Goal: Task Accomplishment & Management: Manage account settings

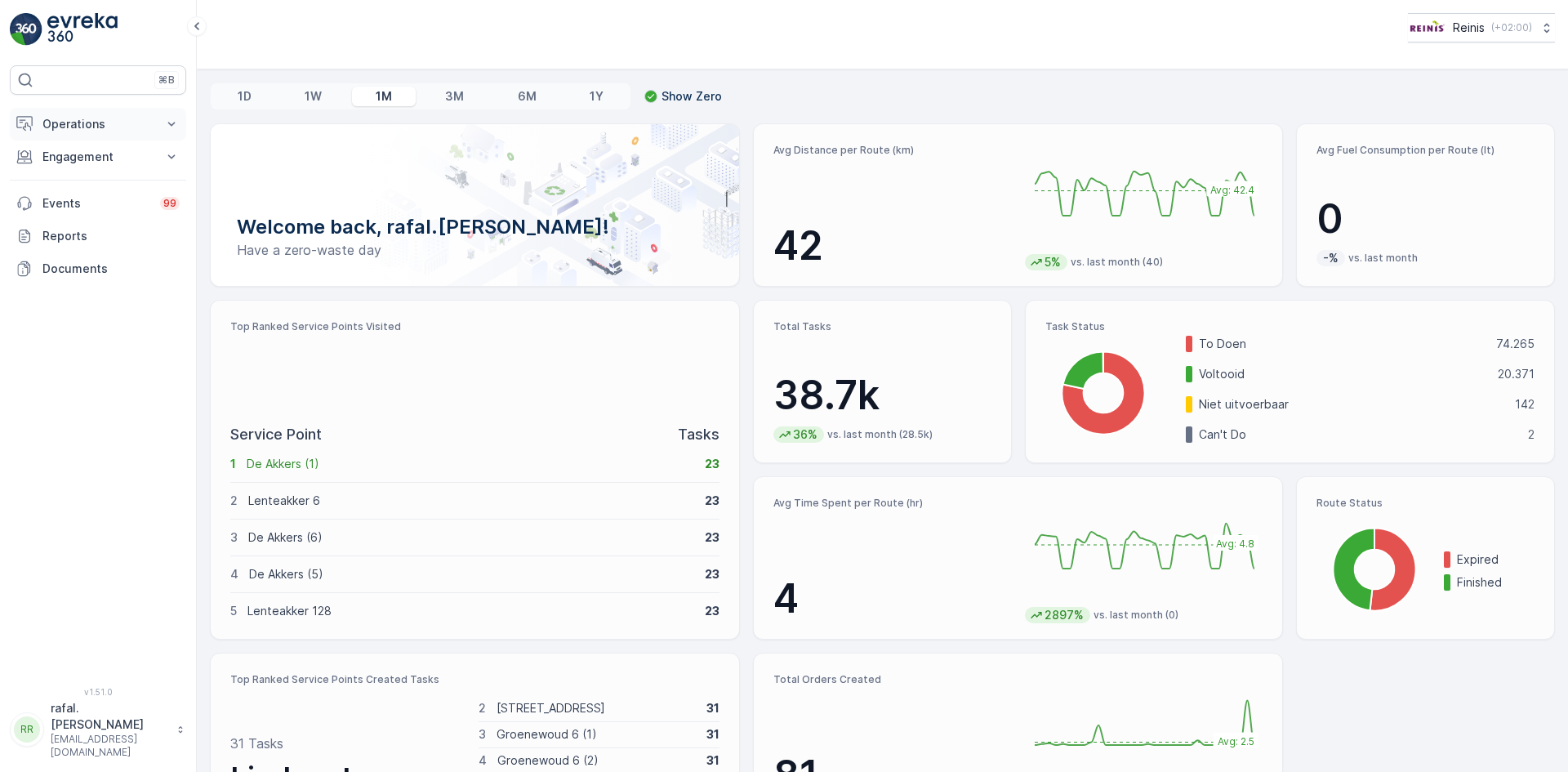
click at [78, 119] on p "Operations" at bounding box center [97, 124] width 111 height 17
click at [95, 188] on link "Routes & Tasks" at bounding box center [111, 197] width 151 height 23
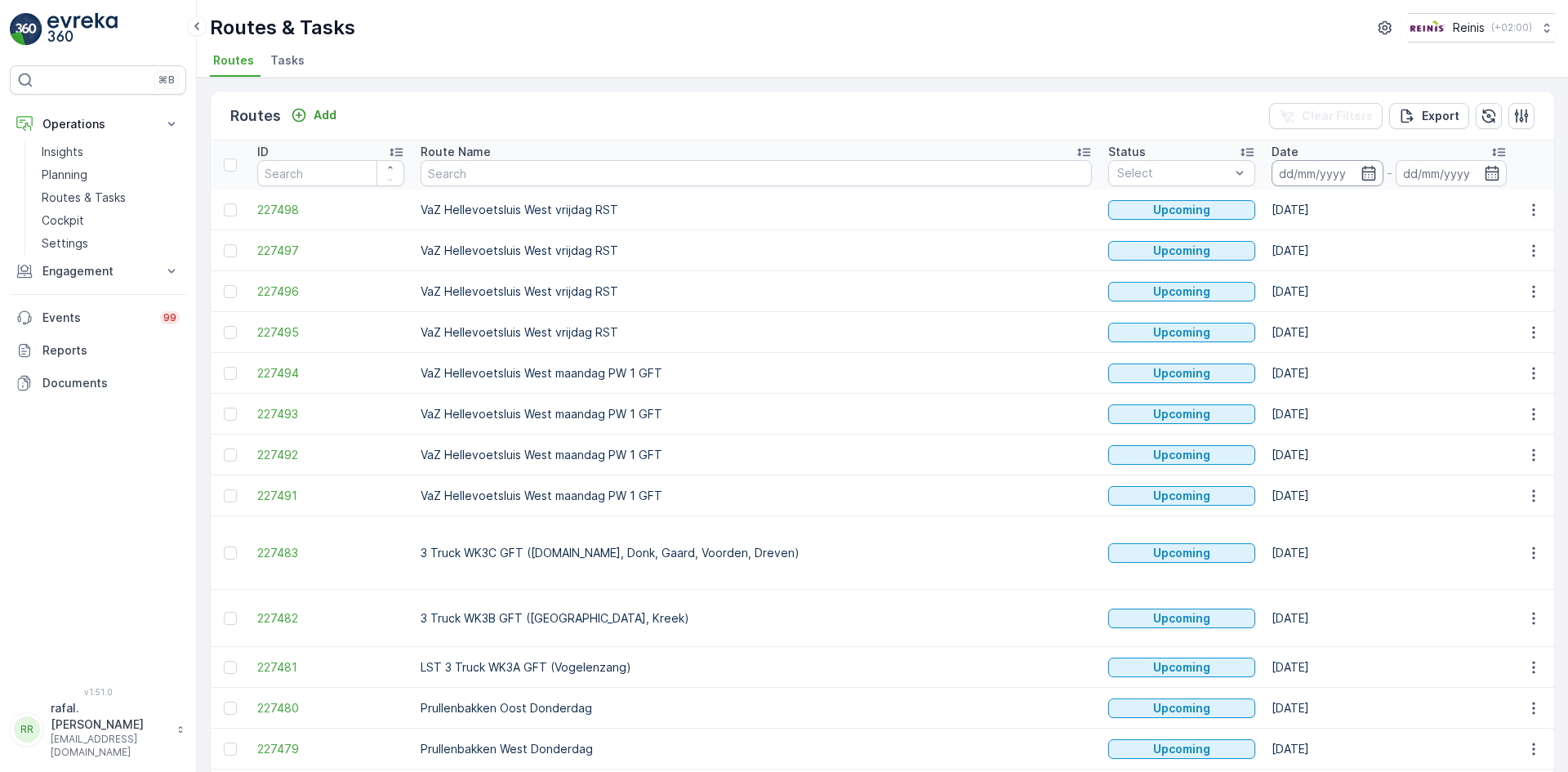
click at [1271, 177] on input at bounding box center [1327, 173] width 112 height 27
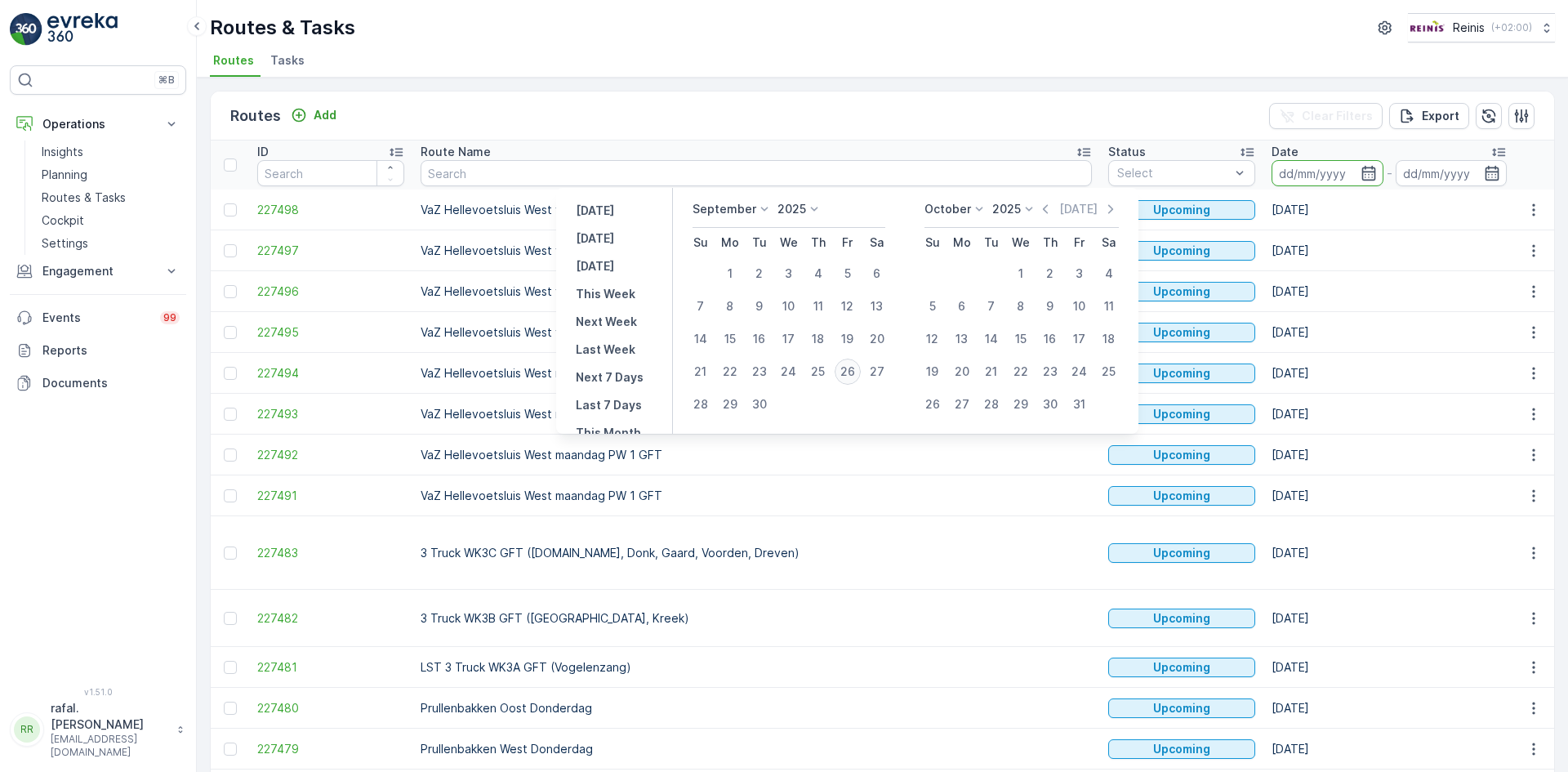
click at [845, 369] on div "26" at bounding box center [847, 371] width 27 height 27
type input "[DATE]"
click at [845, 369] on div "26" at bounding box center [847, 371] width 27 height 27
type input "[DATE]"
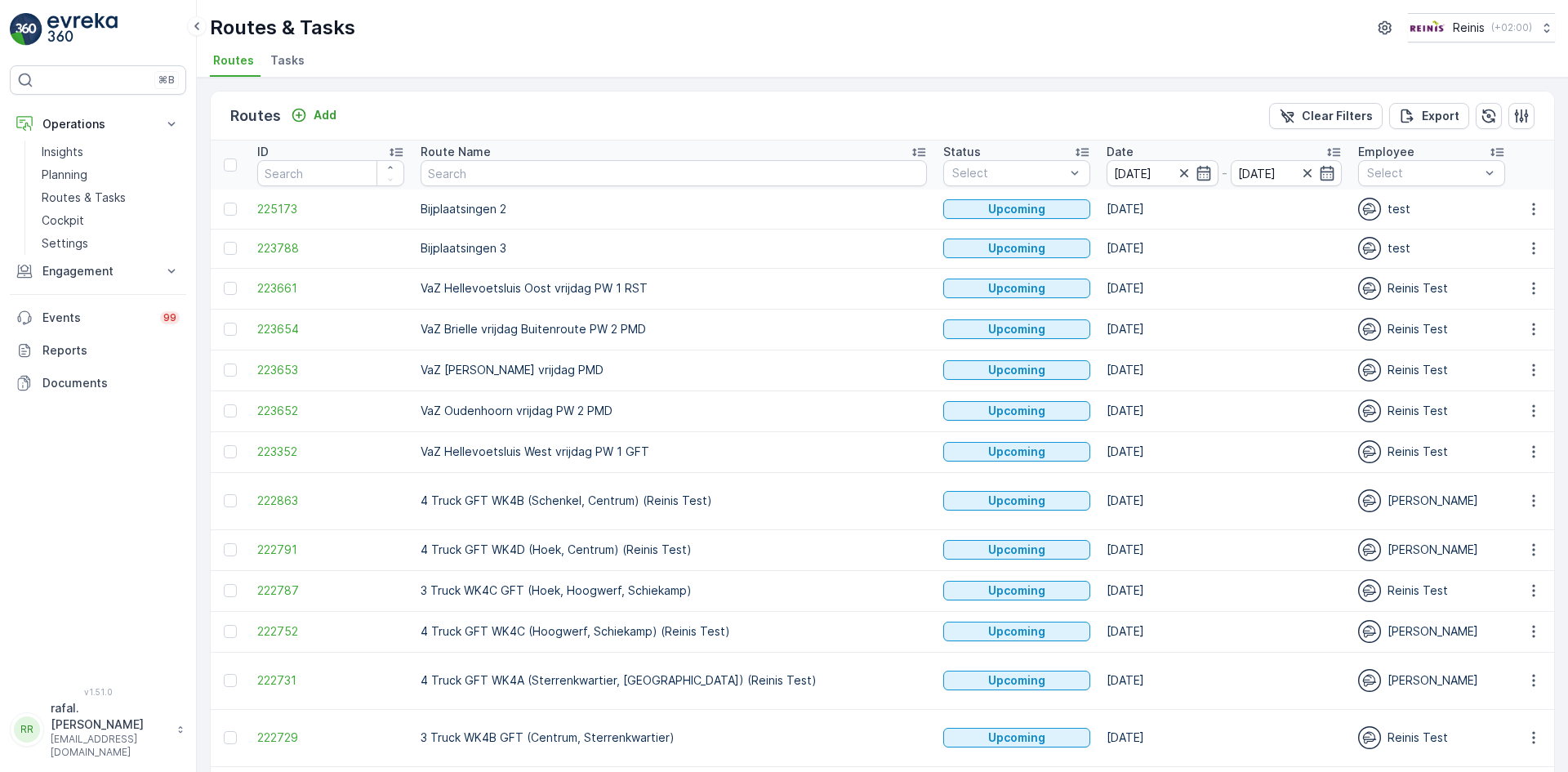
scroll to position [484, 0]
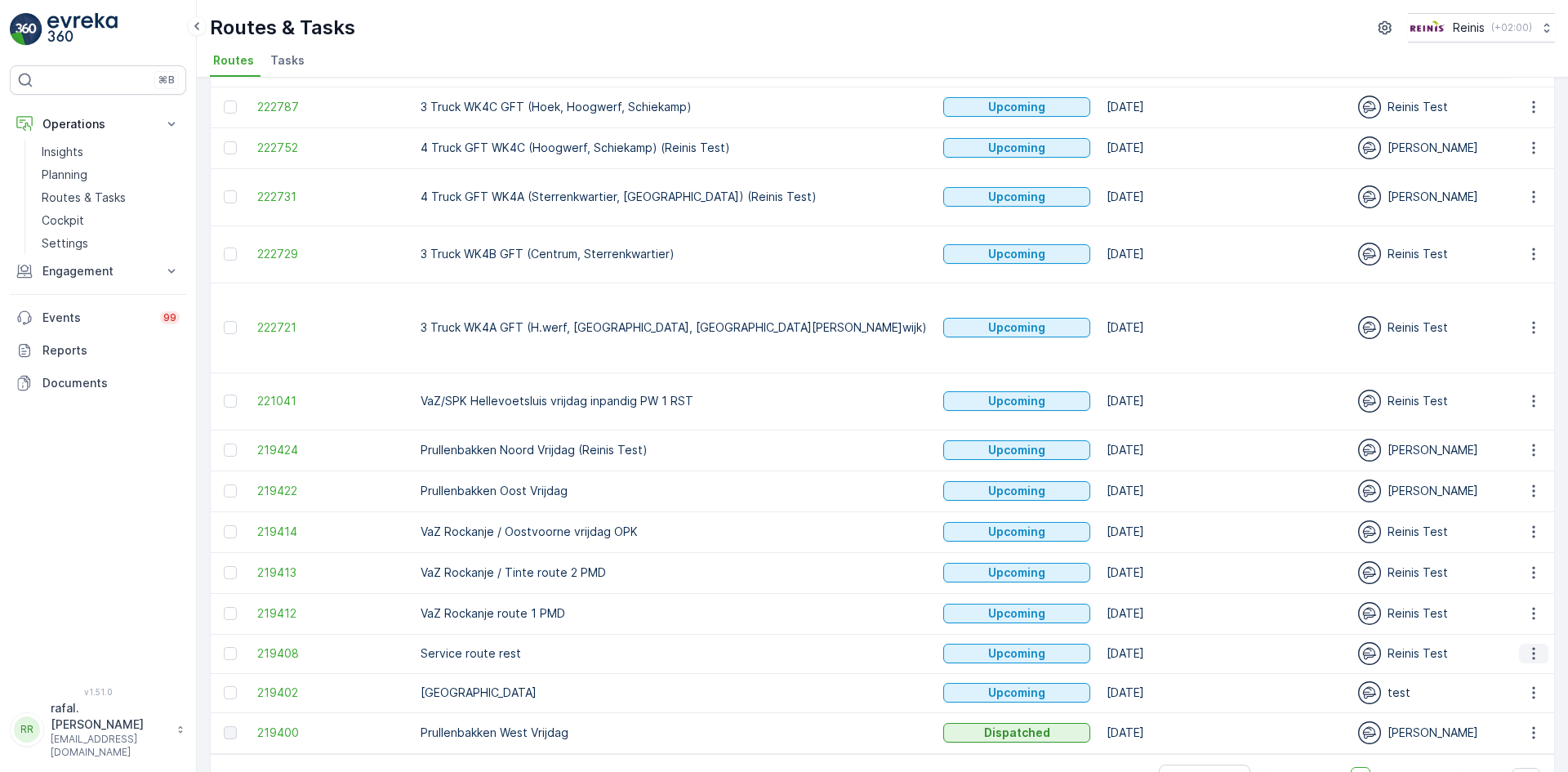
click at [1526, 645] on icon "button" at bounding box center [1534, 653] width 17 height 17
click at [1501, 717] on span "Change Assignee" at bounding box center [1495, 719] width 95 height 17
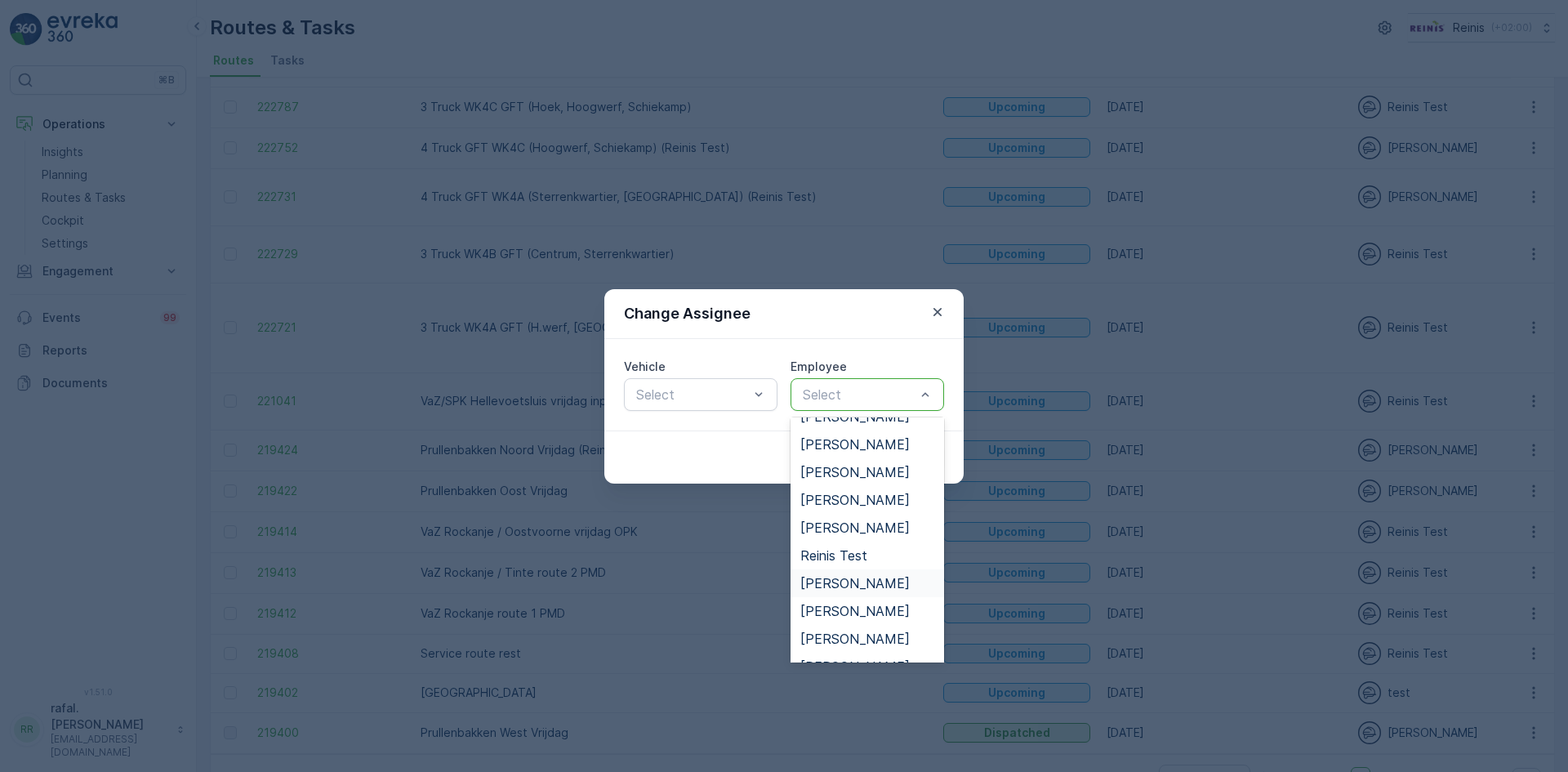
scroll to position [554, 0]
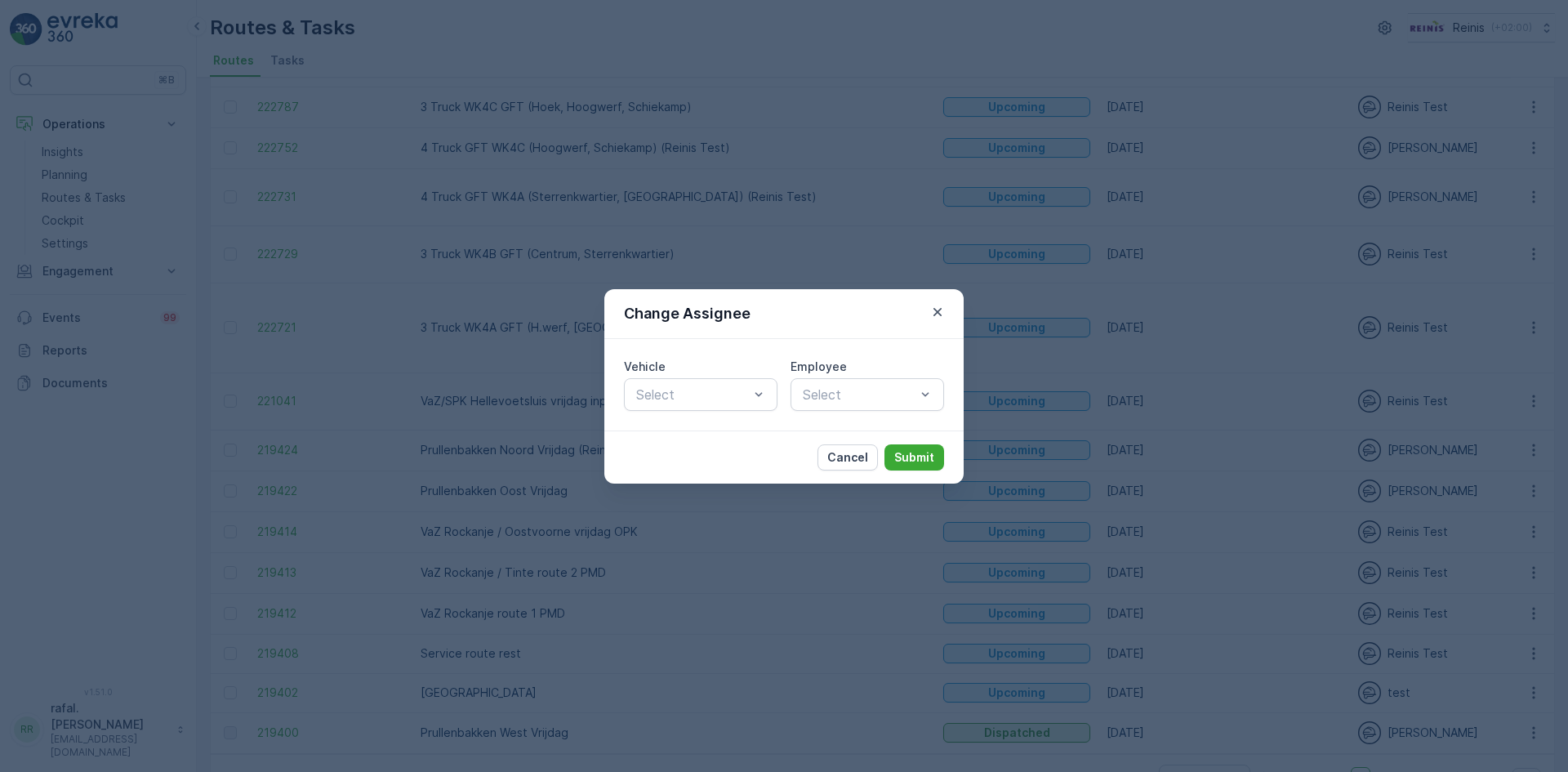
click at [104, 475] on div "Change Assignee Vehicle Select Employee Select Cancel Submit" at bounding box center [784, 386] width 1568 height 772
click at [850, 451] on p "Cancel" at bounding box center [848, 458] width 41 height 17
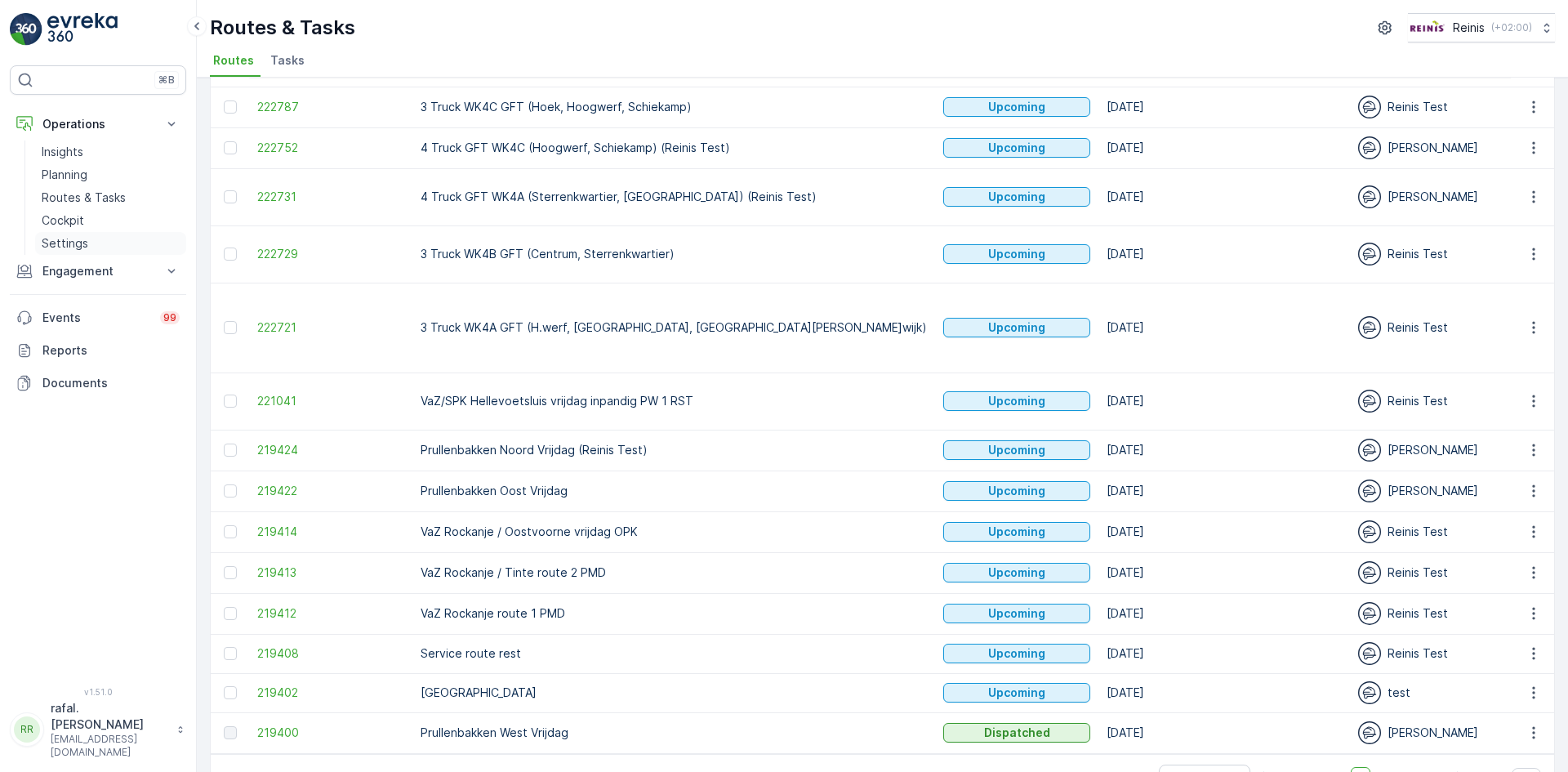
click at [46, 241] on p "Settings" at bounding box center [64, 244] width 46 height 17
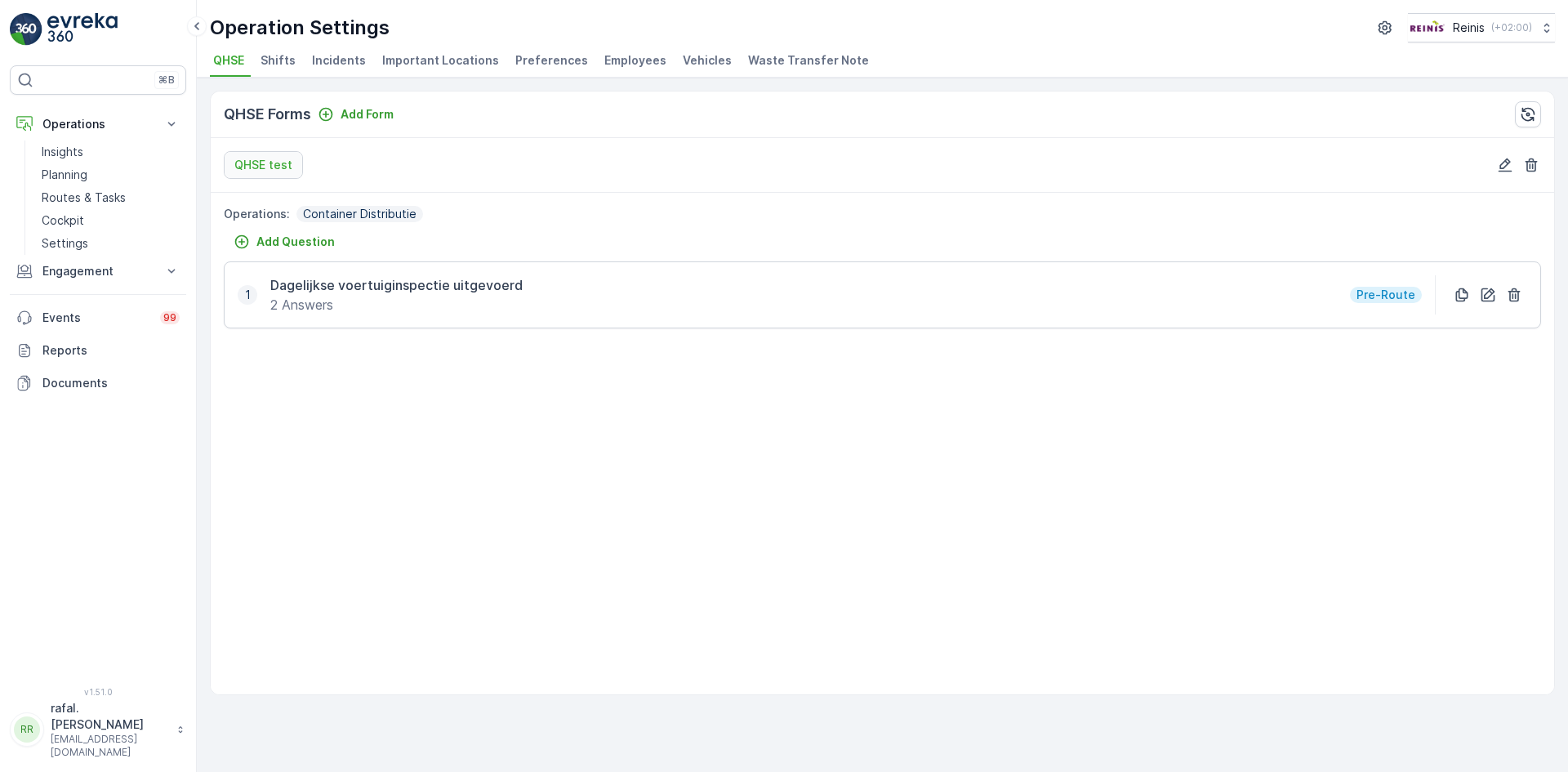
click at [631, 60] on span "Employees" at bounding box center [635, 60] width 62 height 17
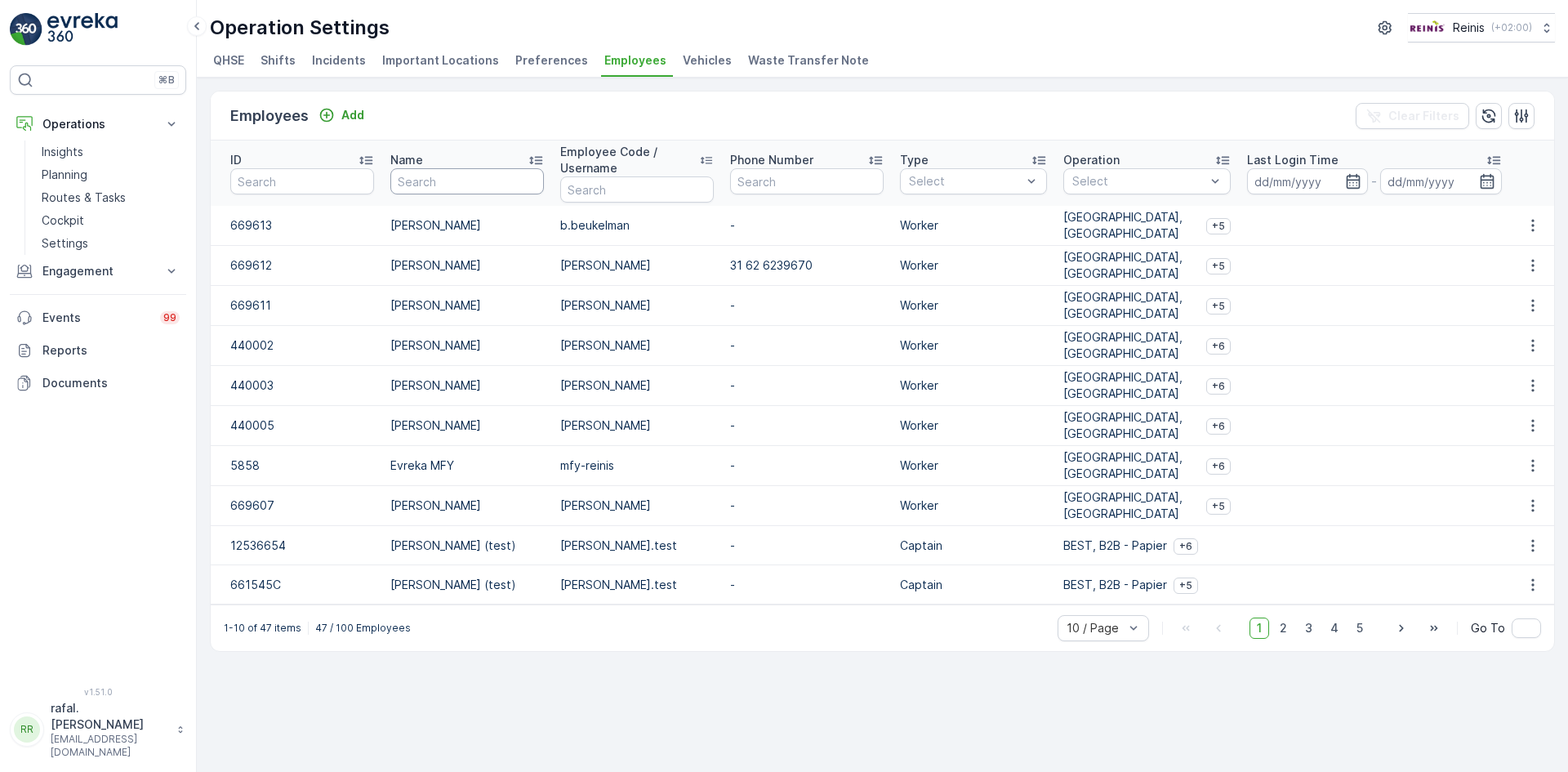
click at [503, 170] on input "text" at bounding box center [467, 181] width 153 height 27
type input "es"
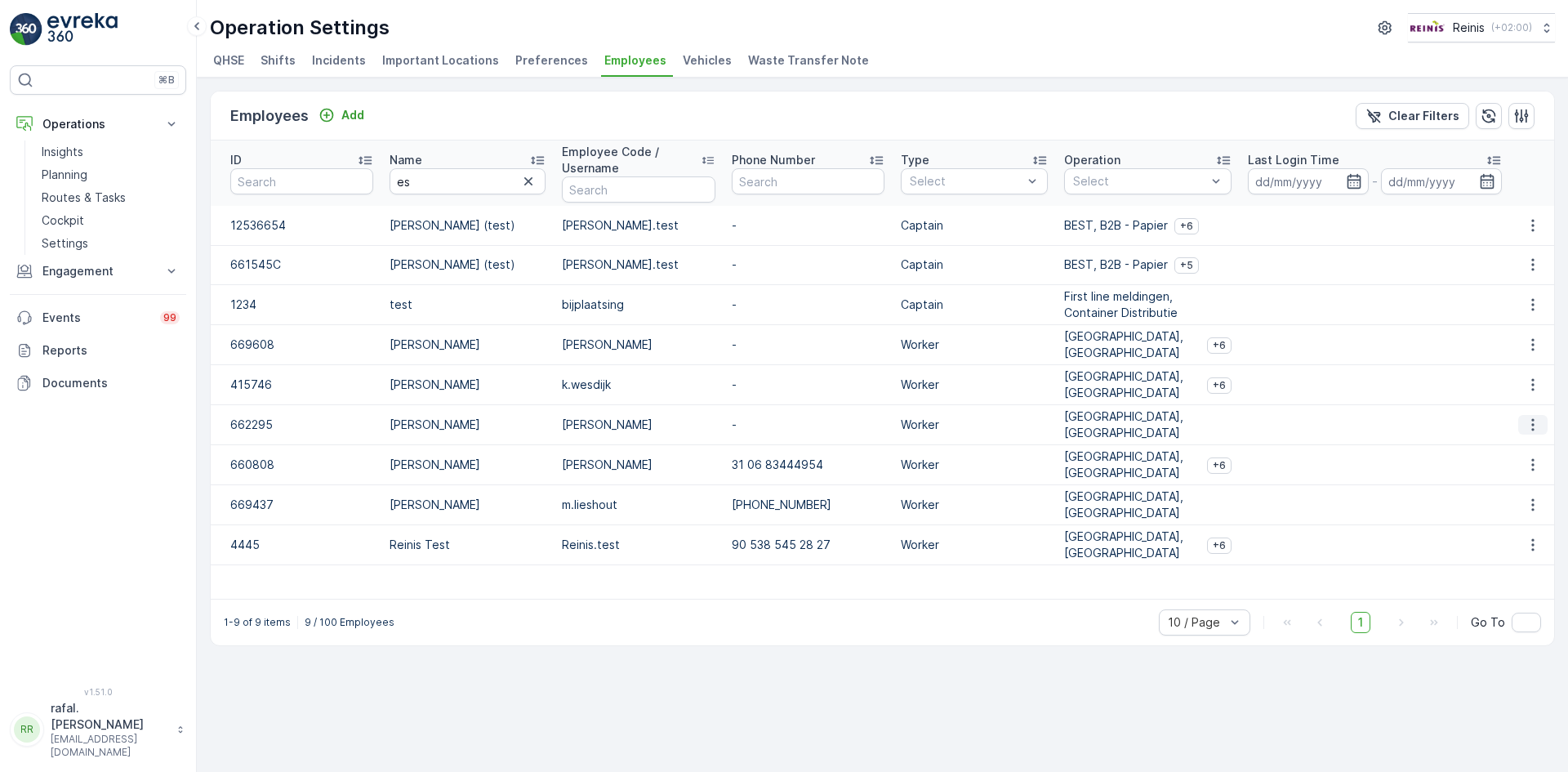
click at [1541, 420] on icon "button" at bounding box center [1533, 424] width 17 height 17
click at [1536, 449] on span "Edit" at bounding box center [1535, 448] width 22 height 17
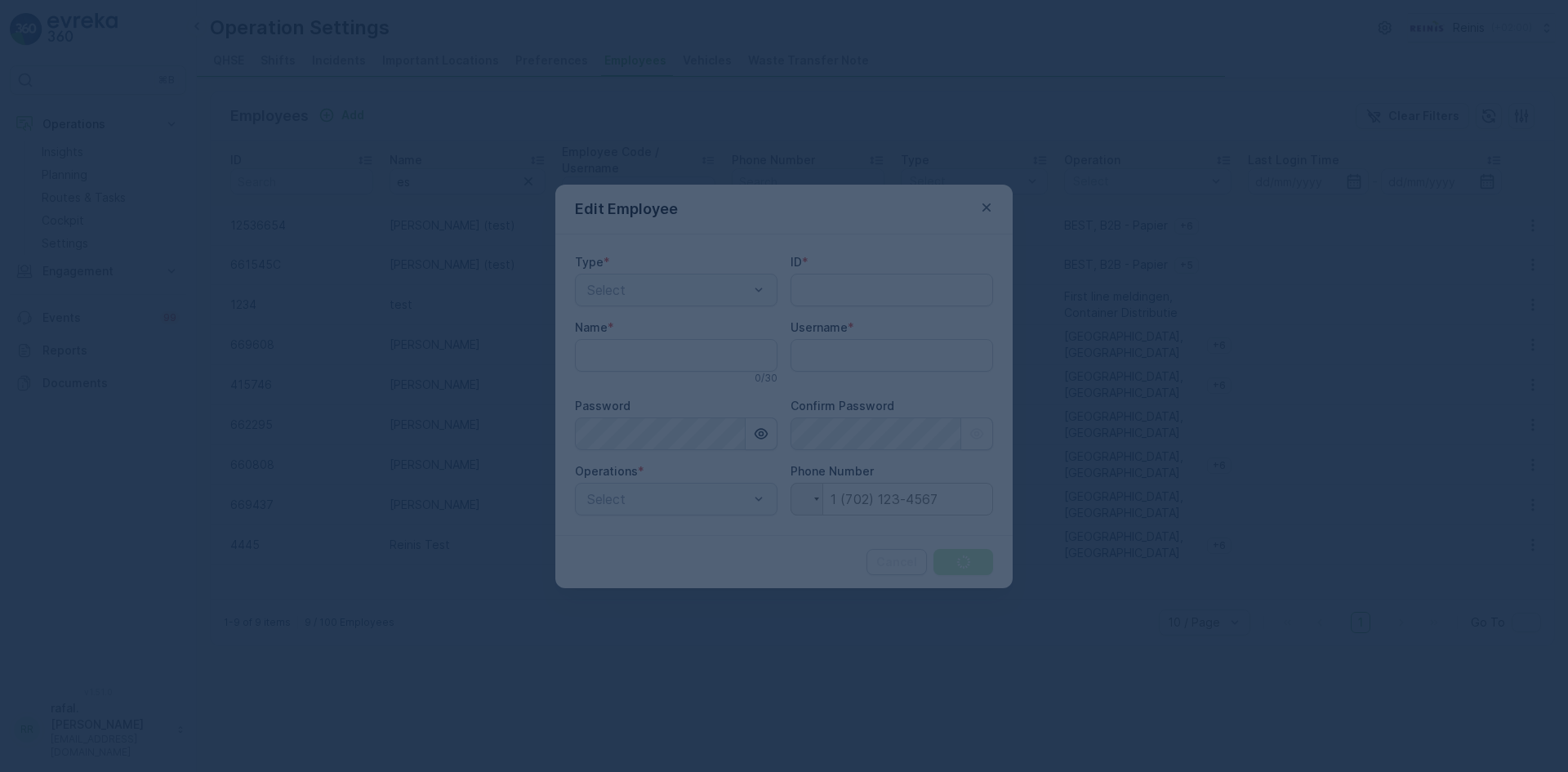
type input "662295"
type input "[PERSON_NAME]"
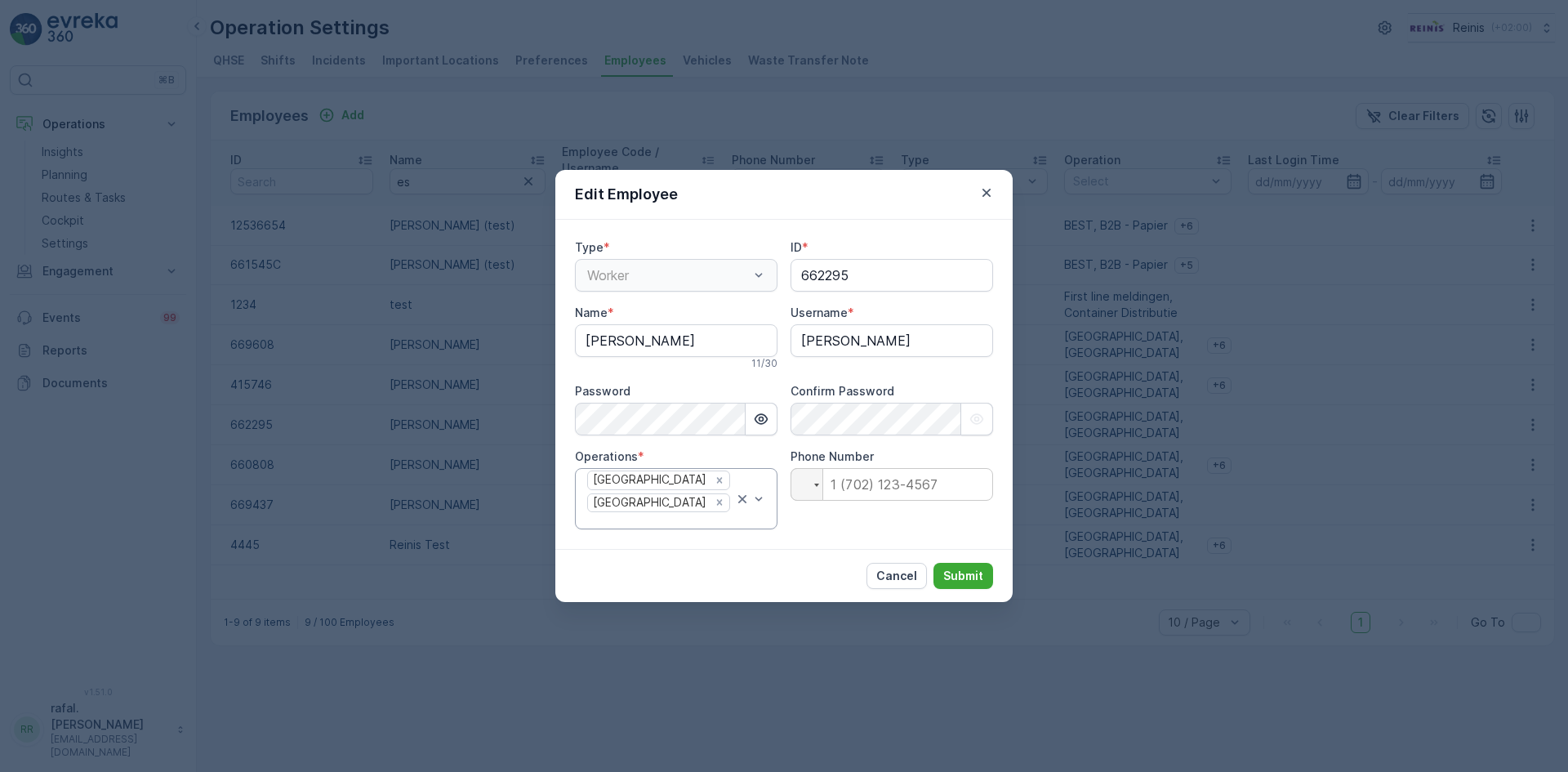
click at [768, 499] on div "[GEOGRAPHIC_DATA]" at bounding box center [676, 499] width 202 height 61
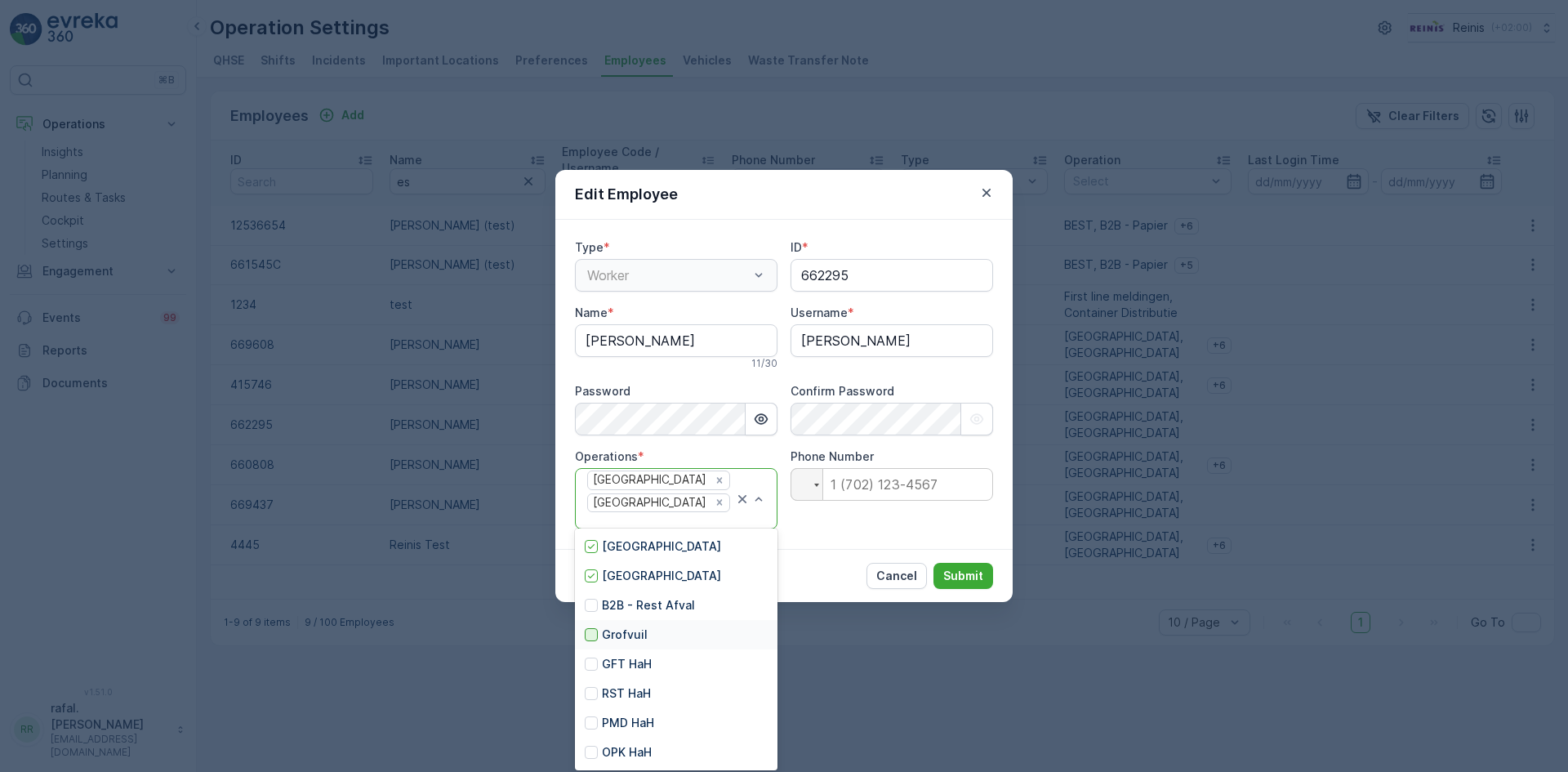
click at [591, 634] on div at bounding box center [591, 634] width 13 height 13
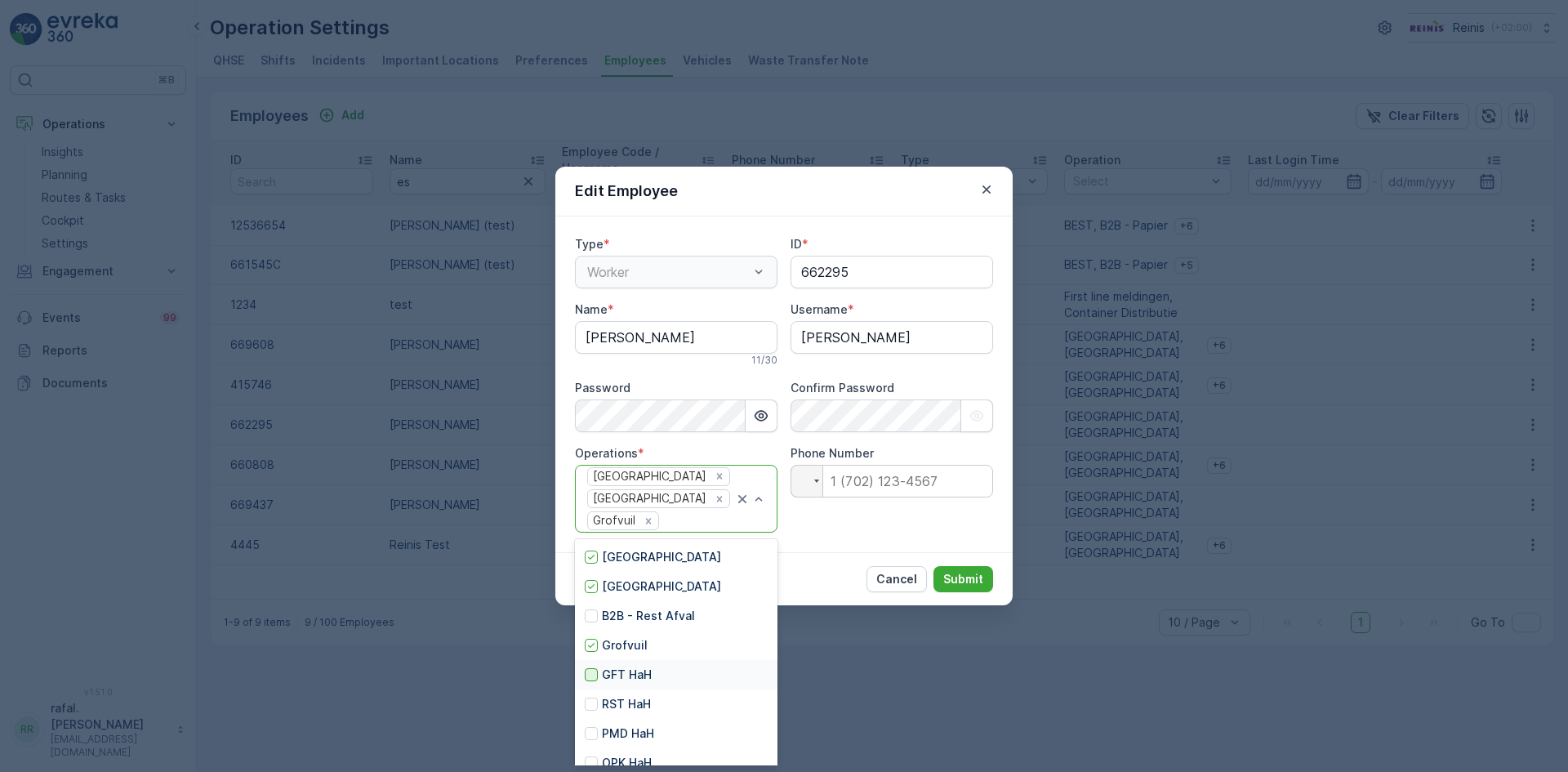
click at [587, 675] on div at bounding box center [591, 675] width 13 height 13
click at [590, 707] on div at bounding box center [591, 704] width 13 height 13
click at [593, 732] on div at bounding box center [591, 733] width 13 height 13
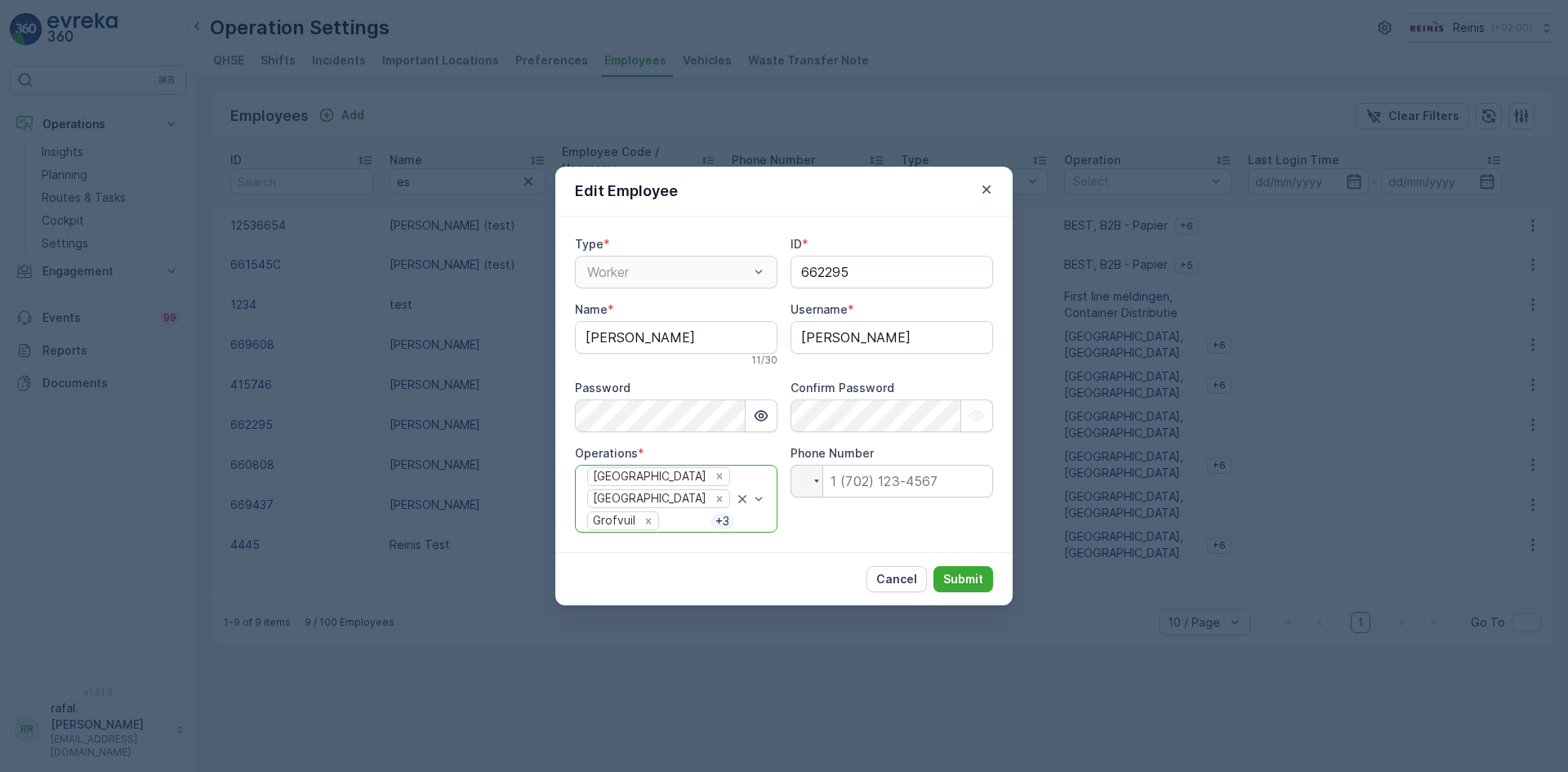
click at [768, 502] on div "Prullenbakken Huis aan Huis Grofvuil + 3" at bounding box center [676, 499] width 202 height 69
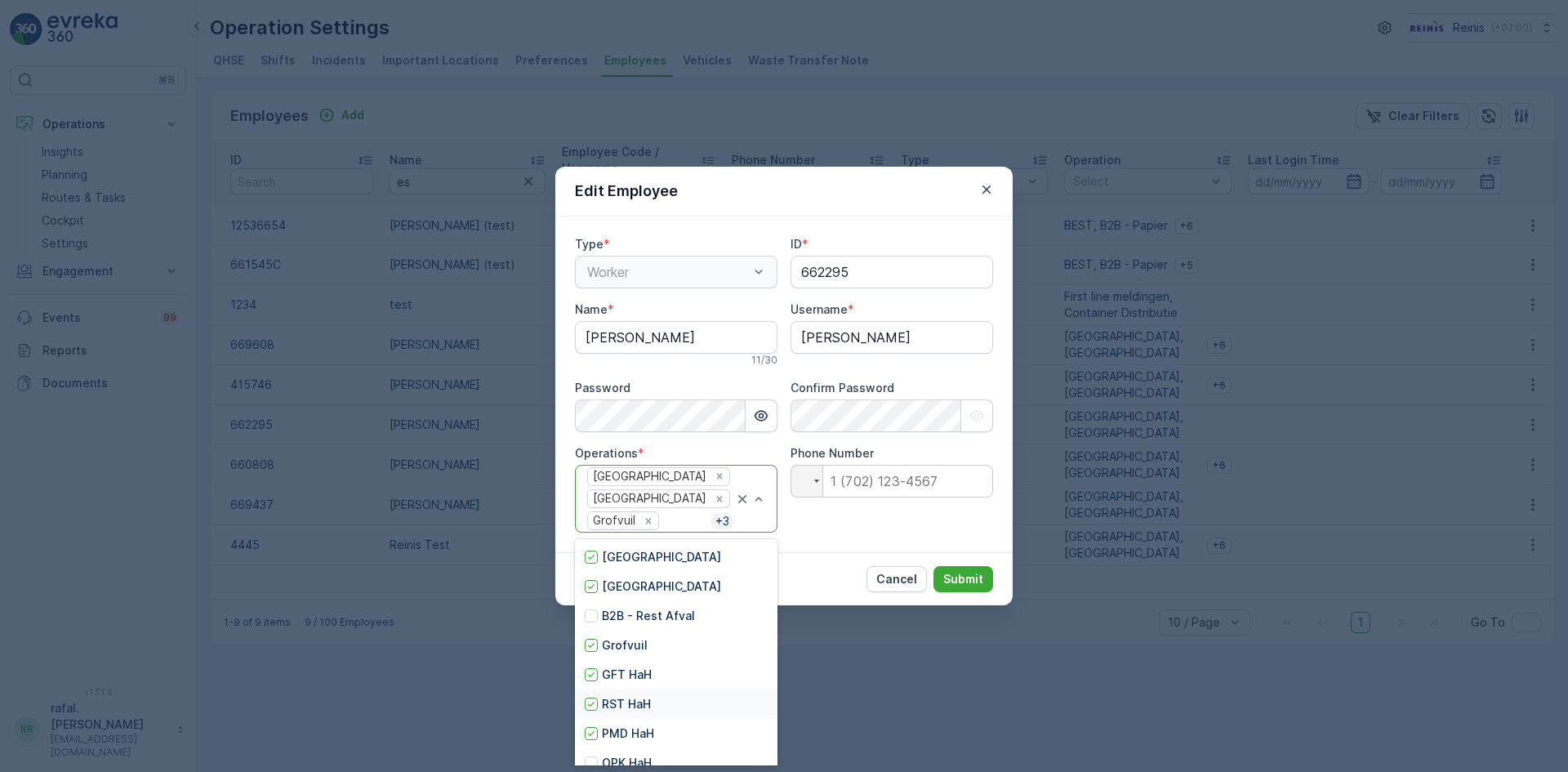
scroll to position [16, 0]
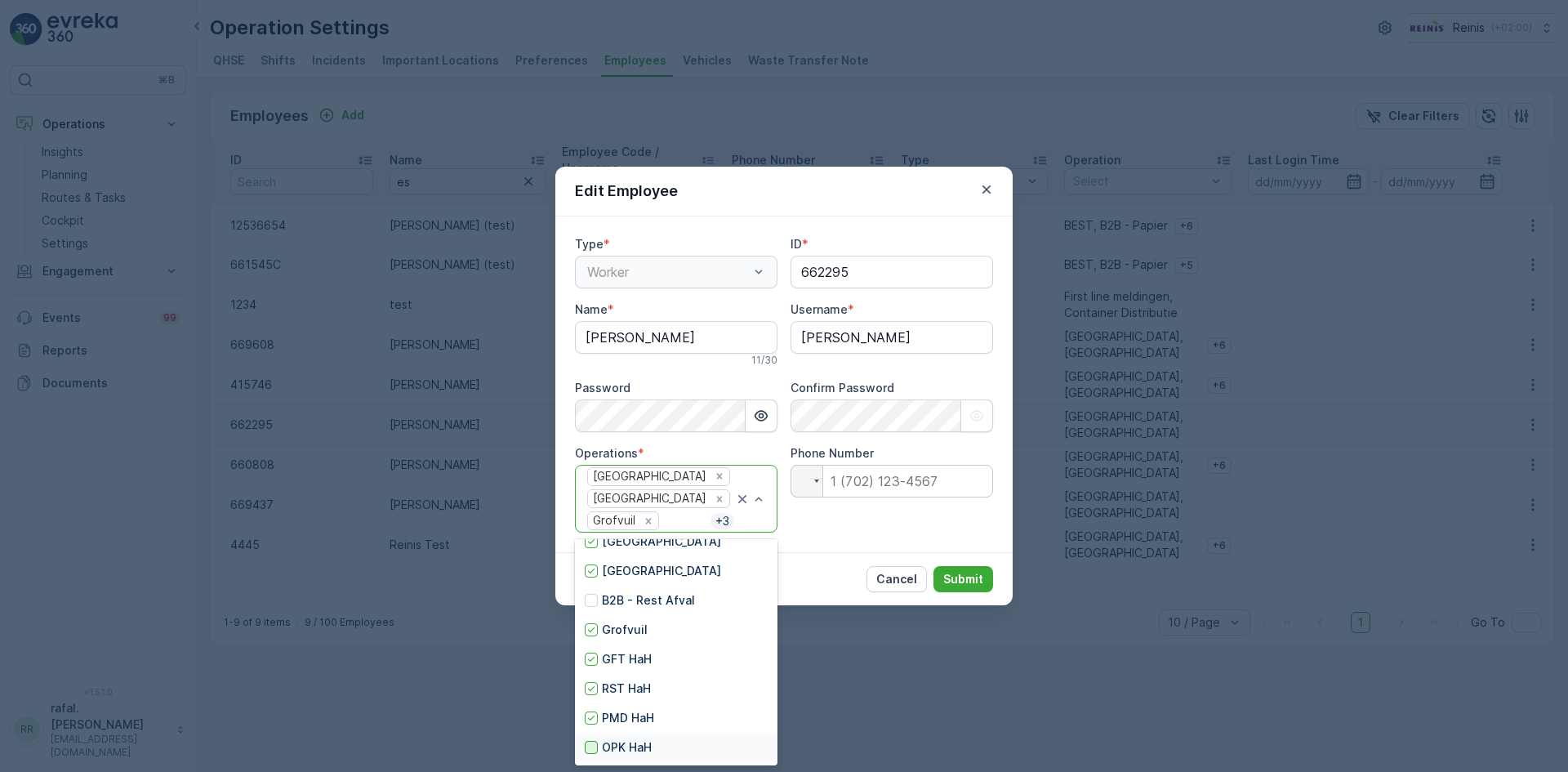
click at [591, 749] on div at bounding box center [591, 747] width 13 height 13
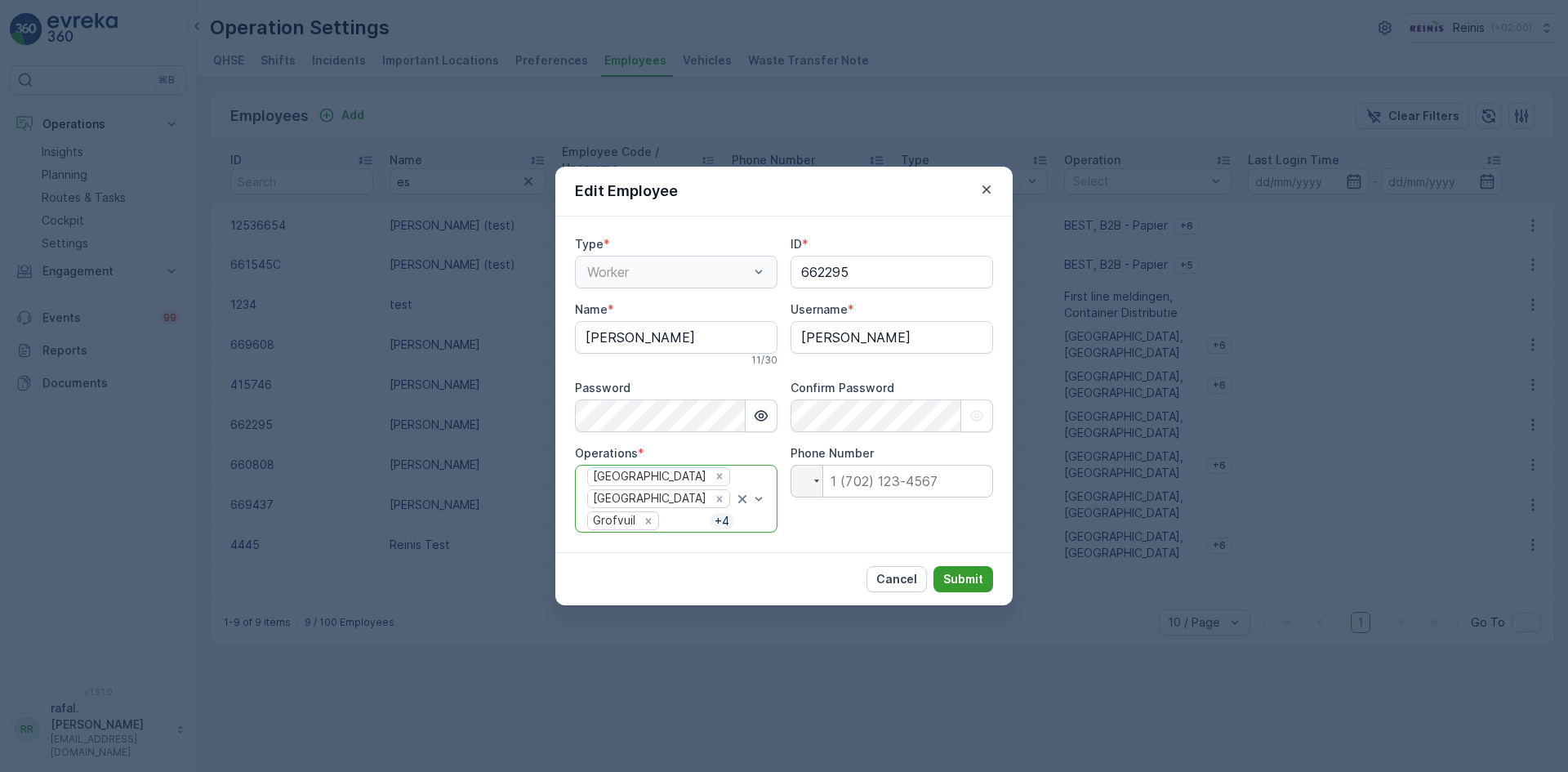
click at [972, 577] on p "Submit" at bounding box center [963, 579] width 40 height 17
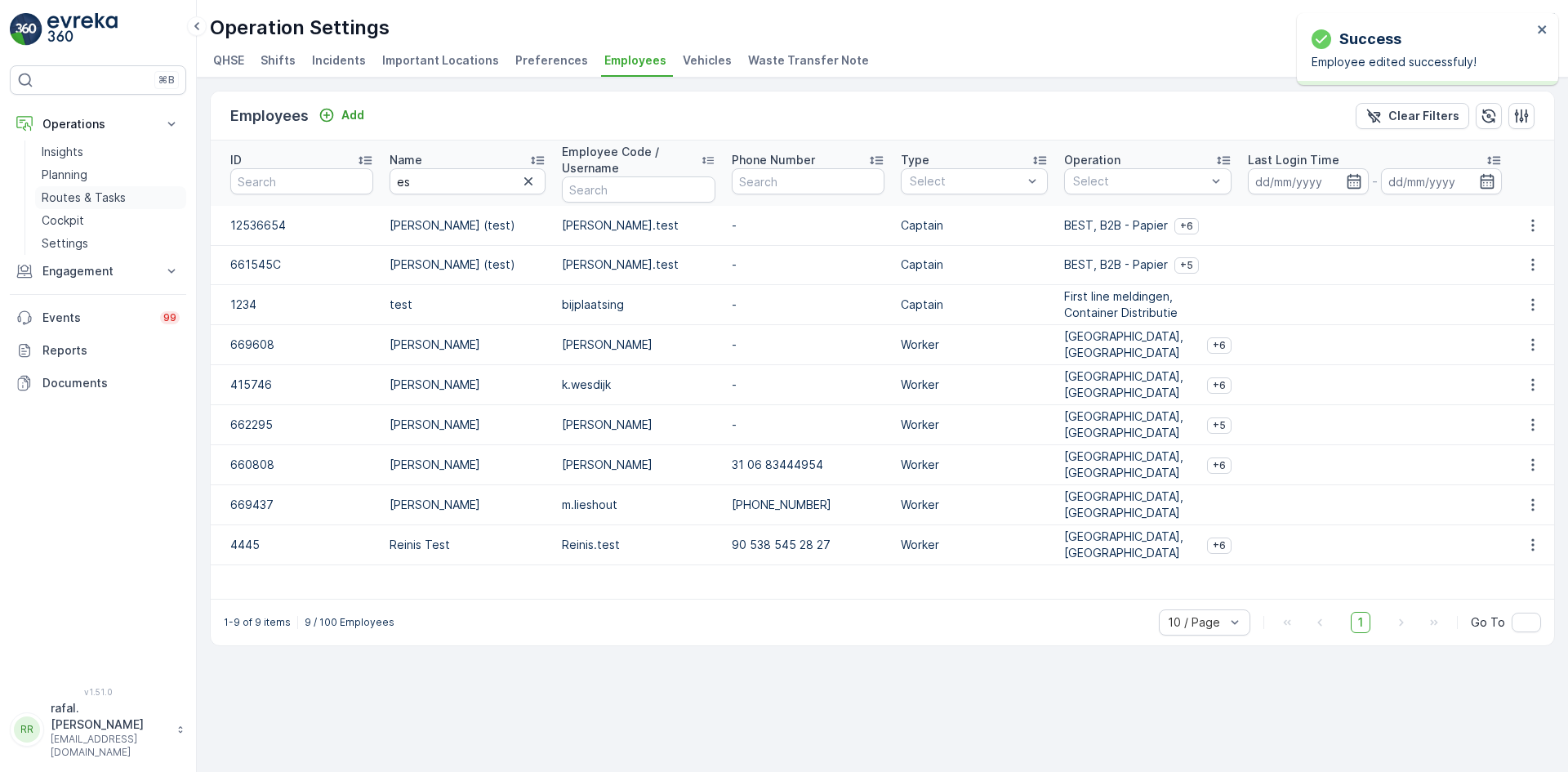
drag, startPoint x: 76, startPoint y: 193, endPoint x: 105, endPoint y: 193, distance: 29.0
click at [76, 193] on p "Routes & Tasks" at bounding box center [83, 197] width 84 height 17
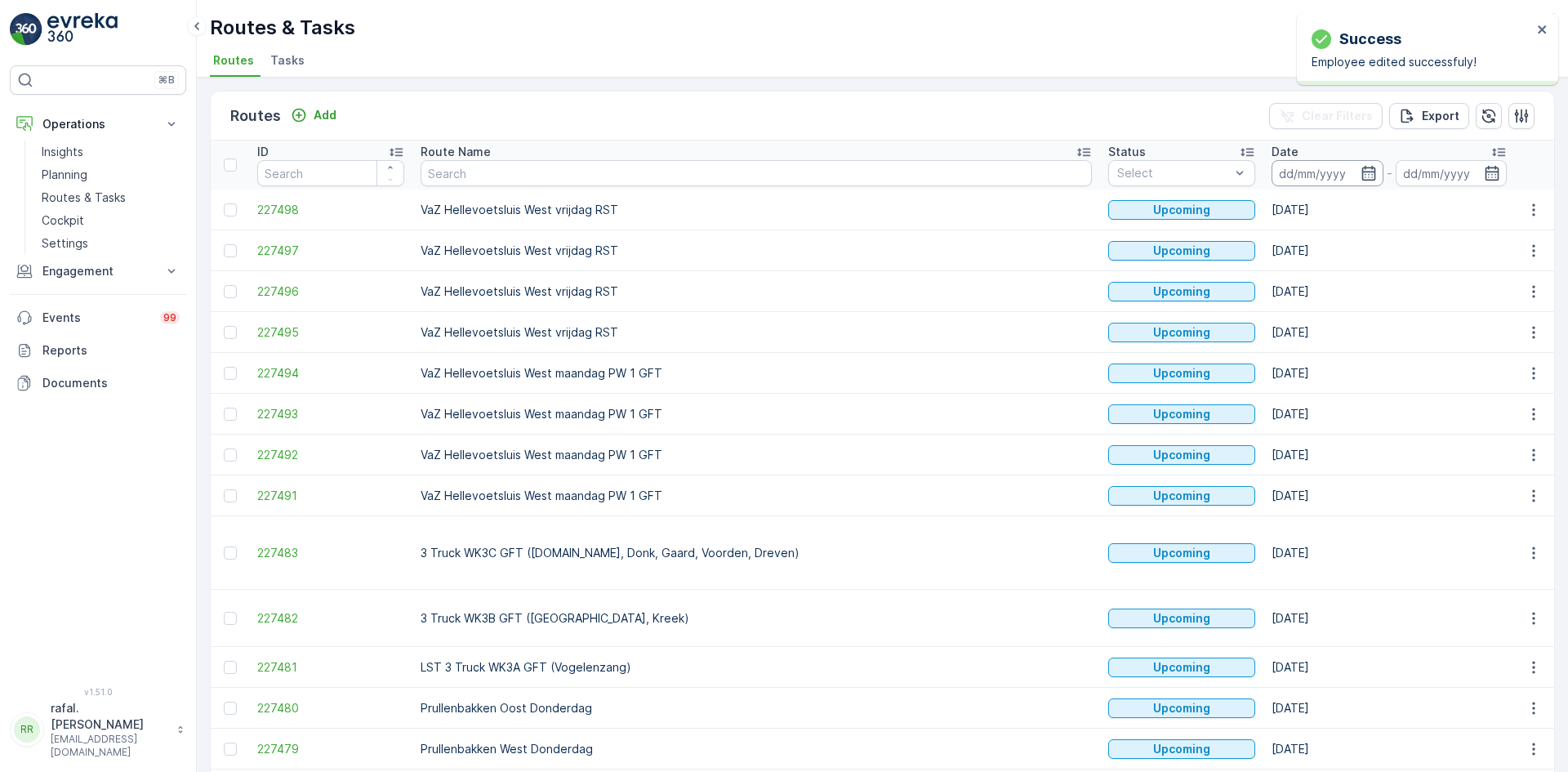
click at [1271, 168] on input at bounding box center [1327, 173] width 112 height 27
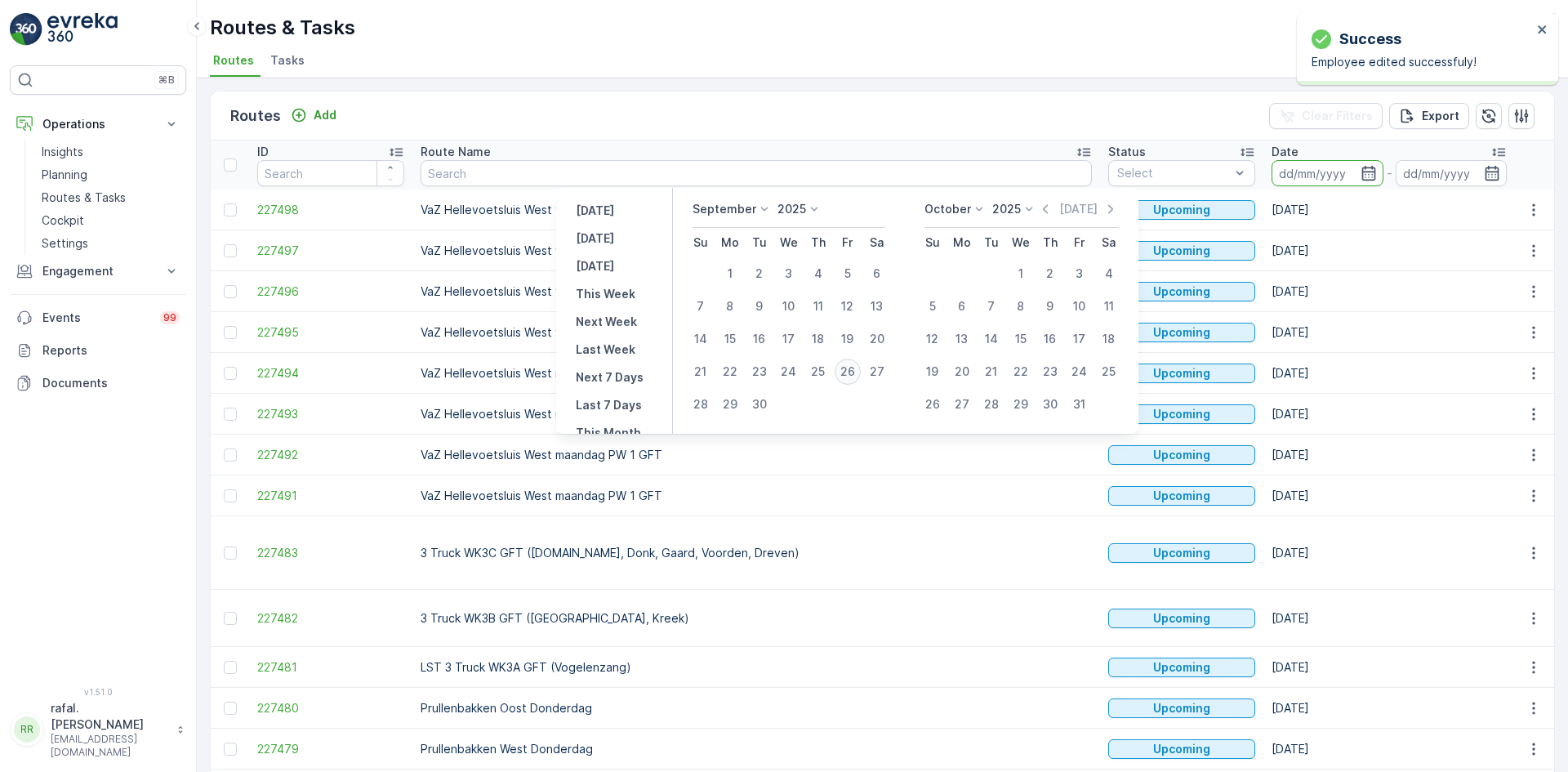
click at [848, 367] on div "26" at bounding box center [847, 371] width 27 height 27
type input "[DATE]"
click at [848, 367] on div "26" at bounding box center [847, 371] width 27 height 27
type input "[DATE]"
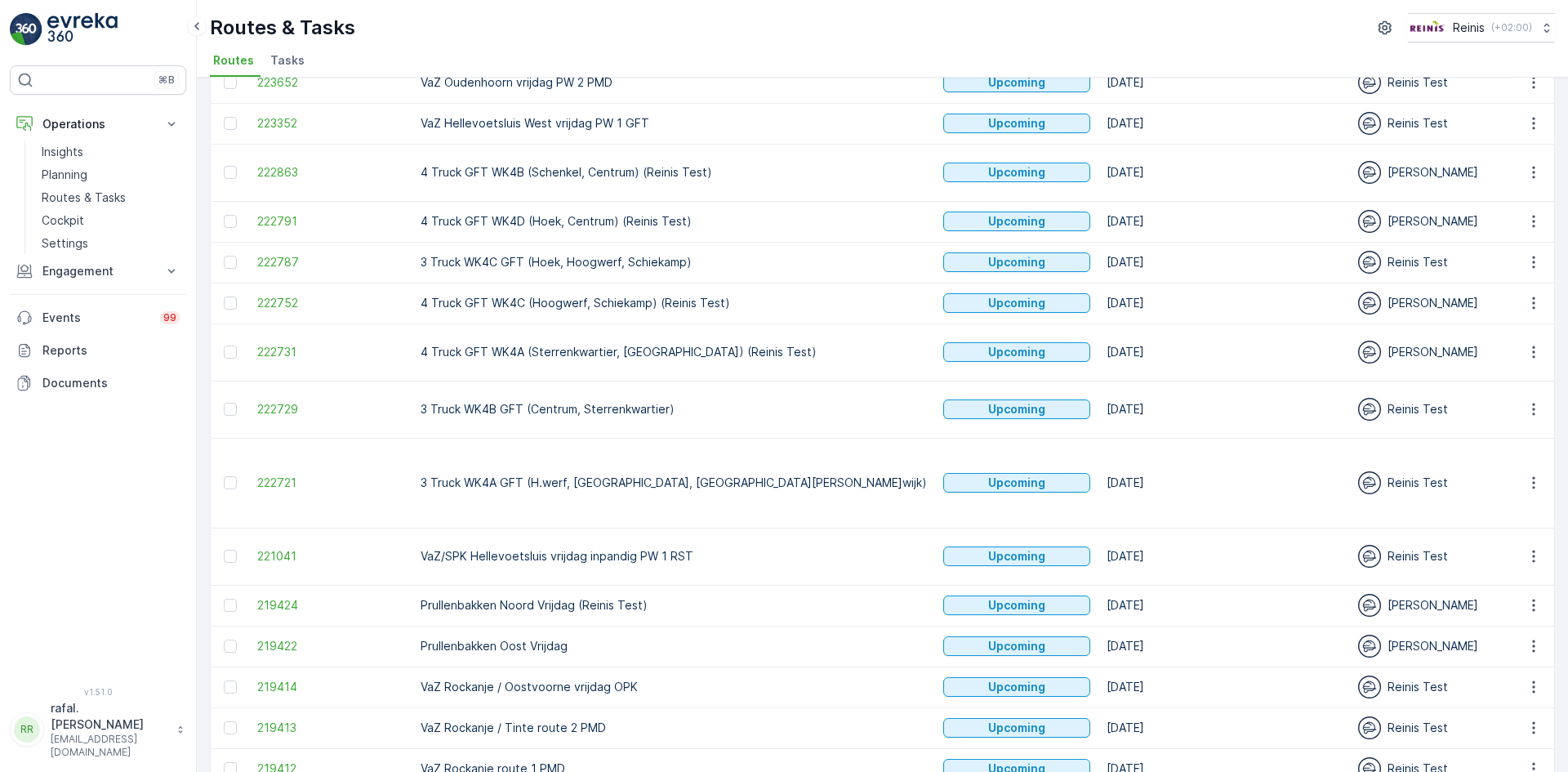
scroll to position [484, 0]
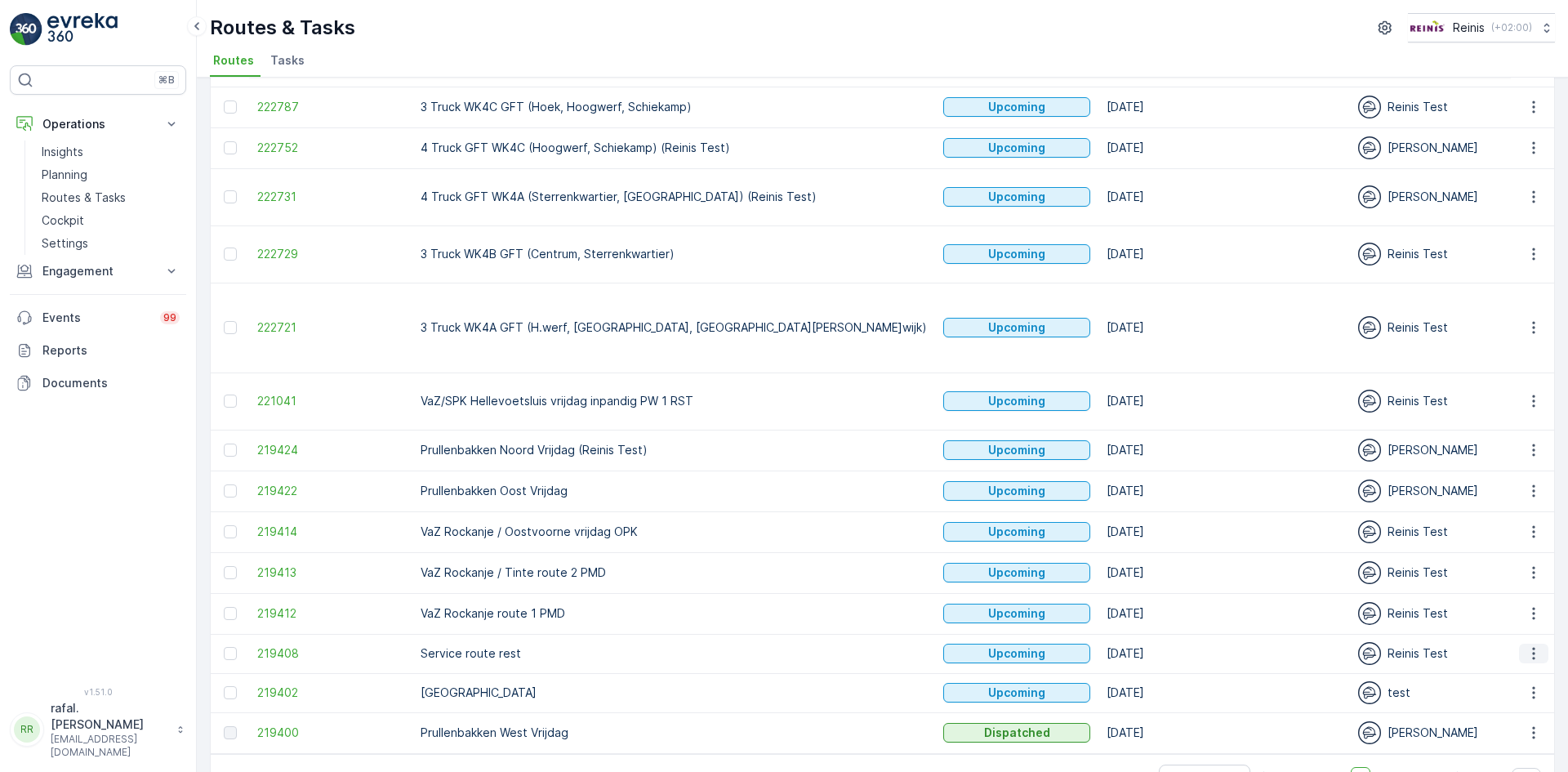
click at [1536, 644] on button "button" at bounding box center [1535, 654] width 29 height 20
click at [1515, 719] on span "Change Assignee" at bounding box center [1495, 719] width 95 height 17
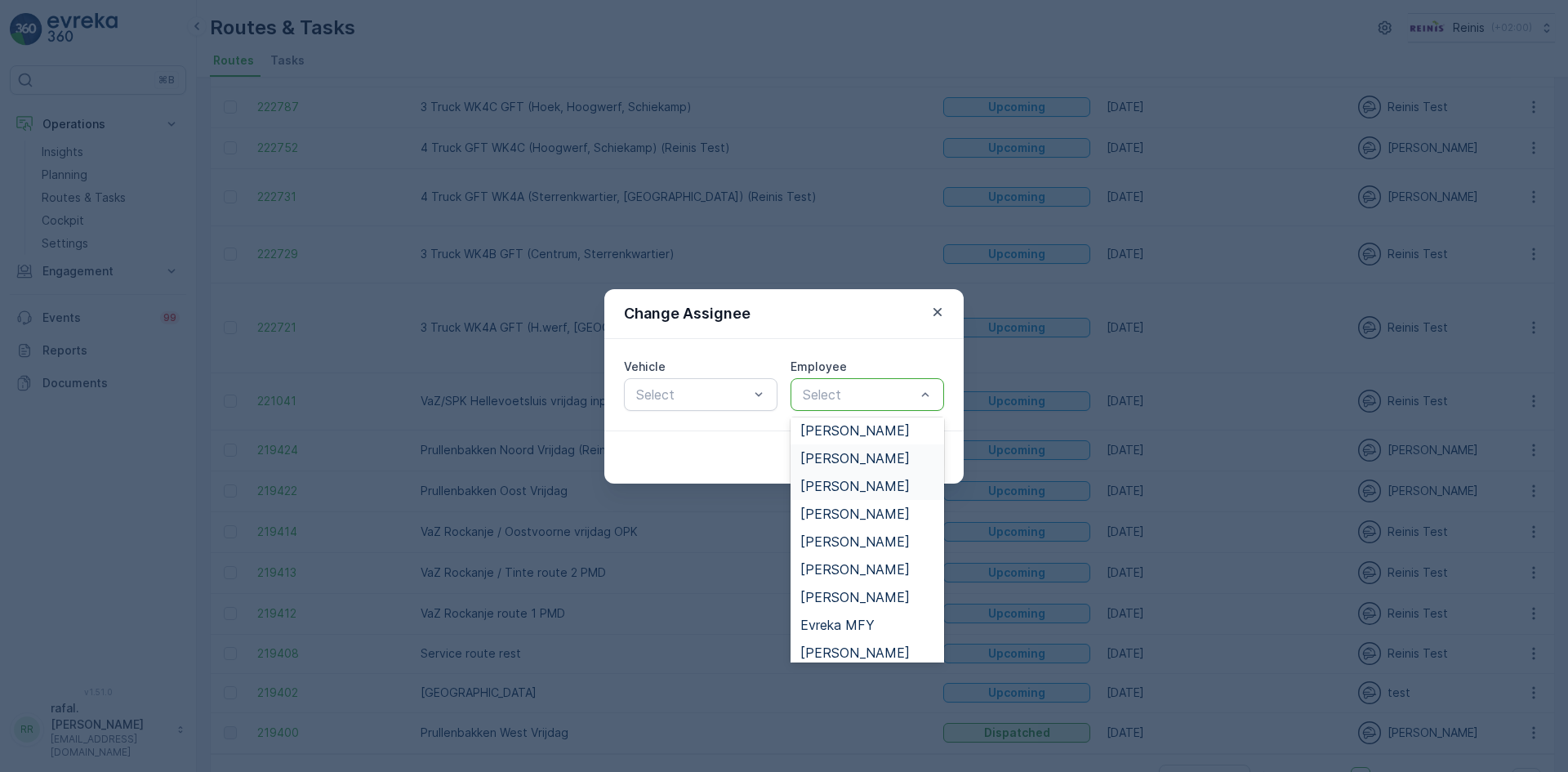
scroll to position [163, 0]
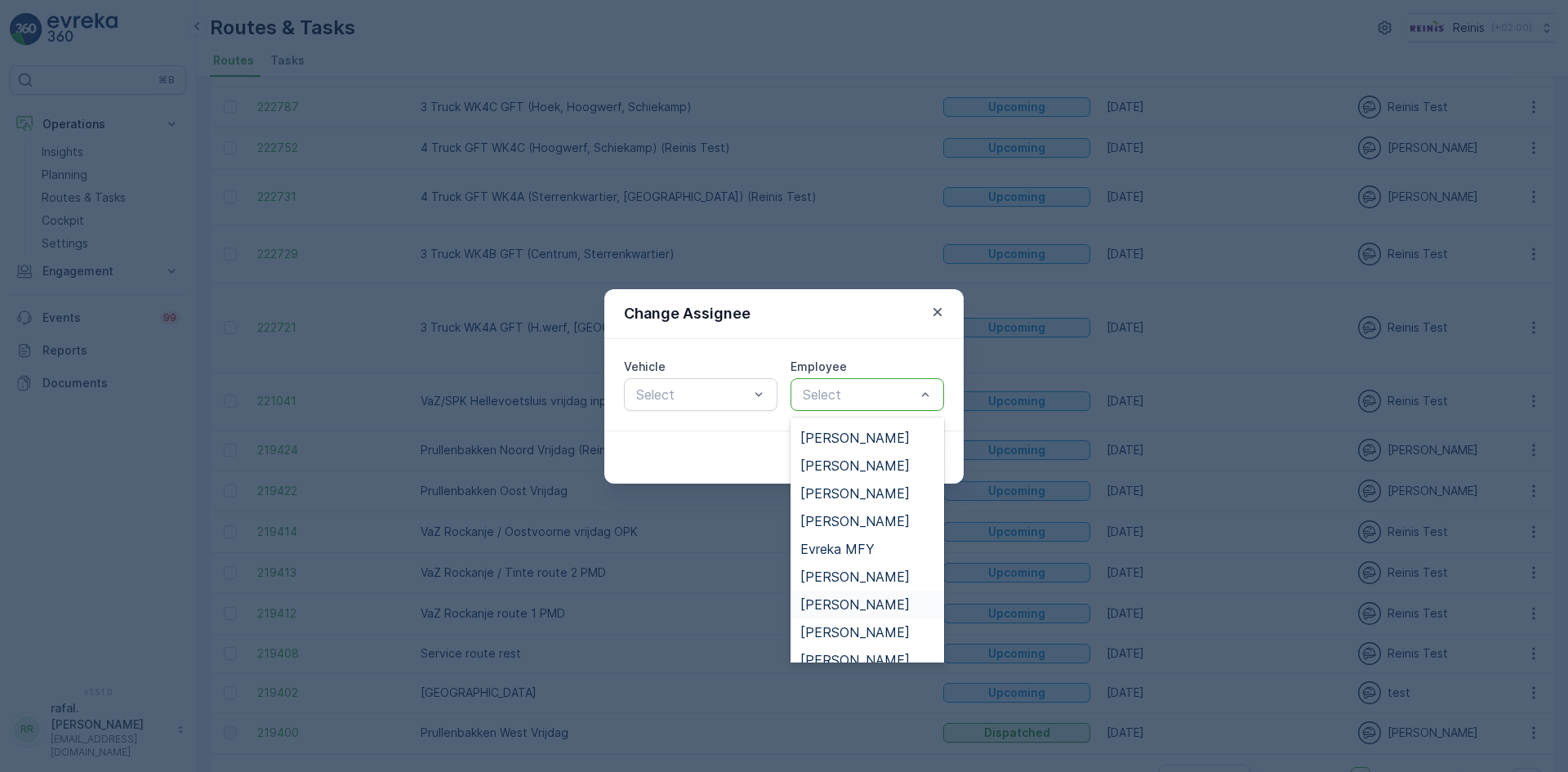
click at [867, 606] on span "[PERSON_NAME]" at bounding box center [854, 604] width 109 height 15
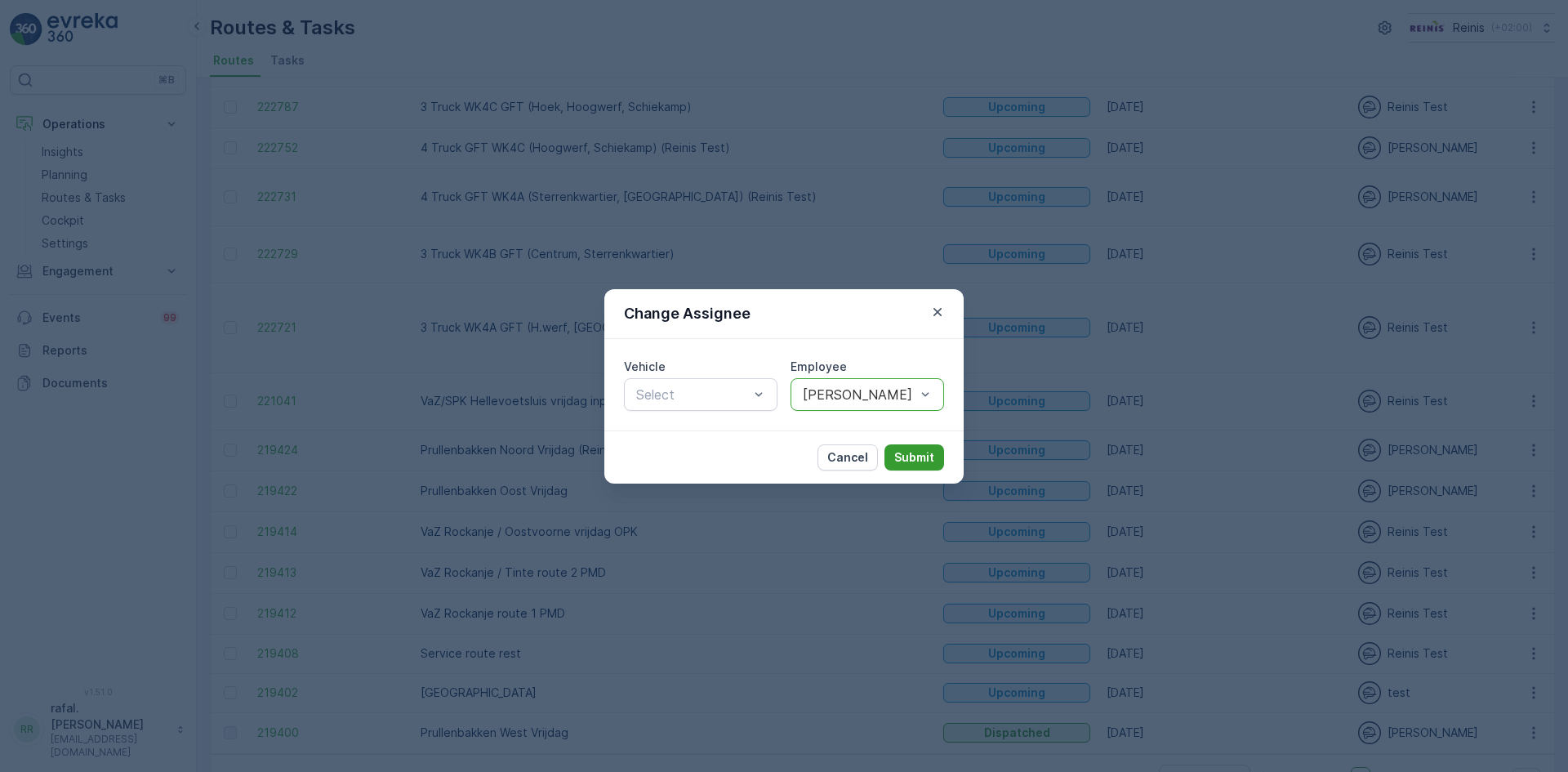
click at [896, 455] on p "Submit" at bounding box center [914, 458] width 40 height 17
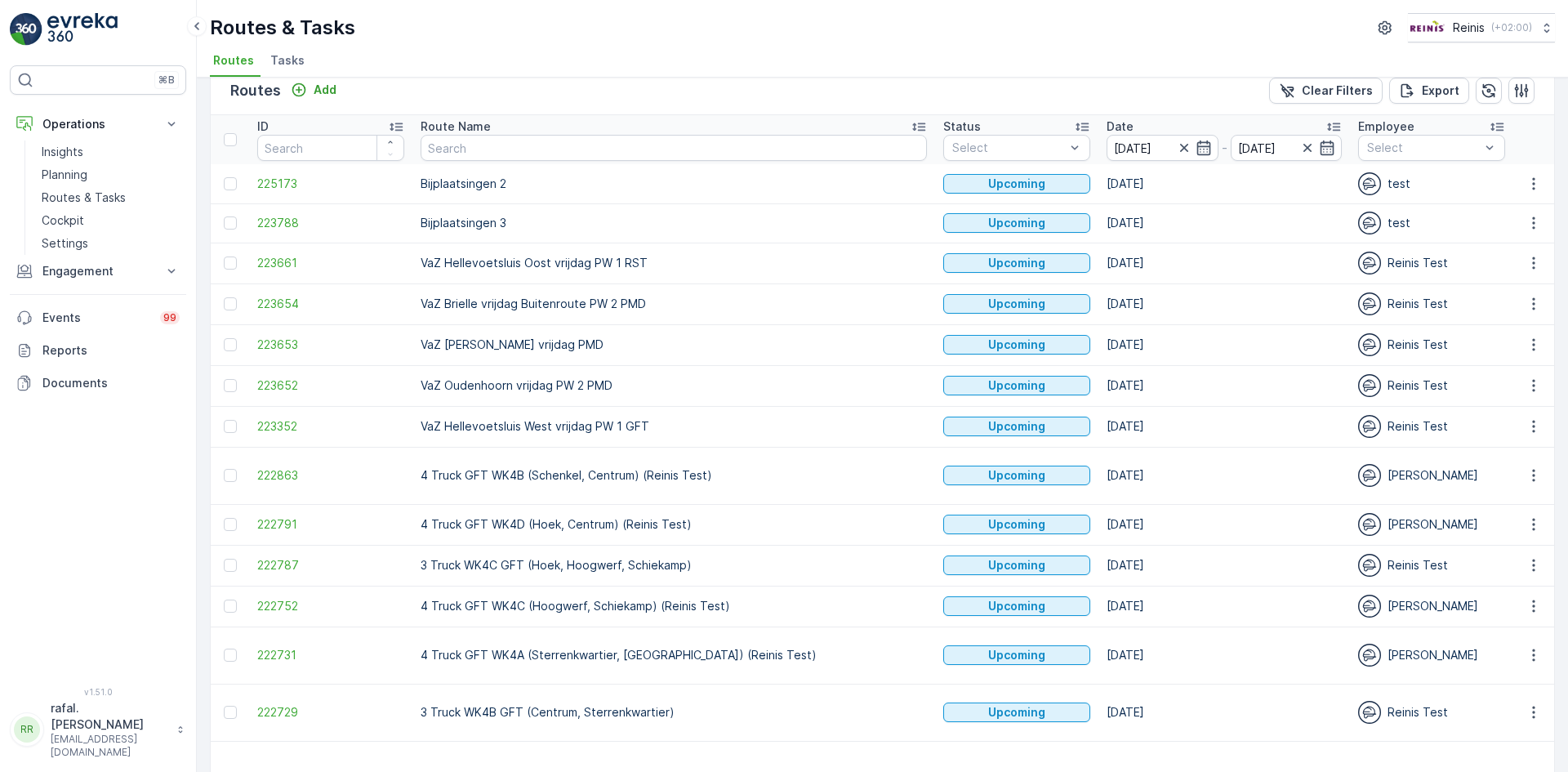
scroll to position [0, 0]
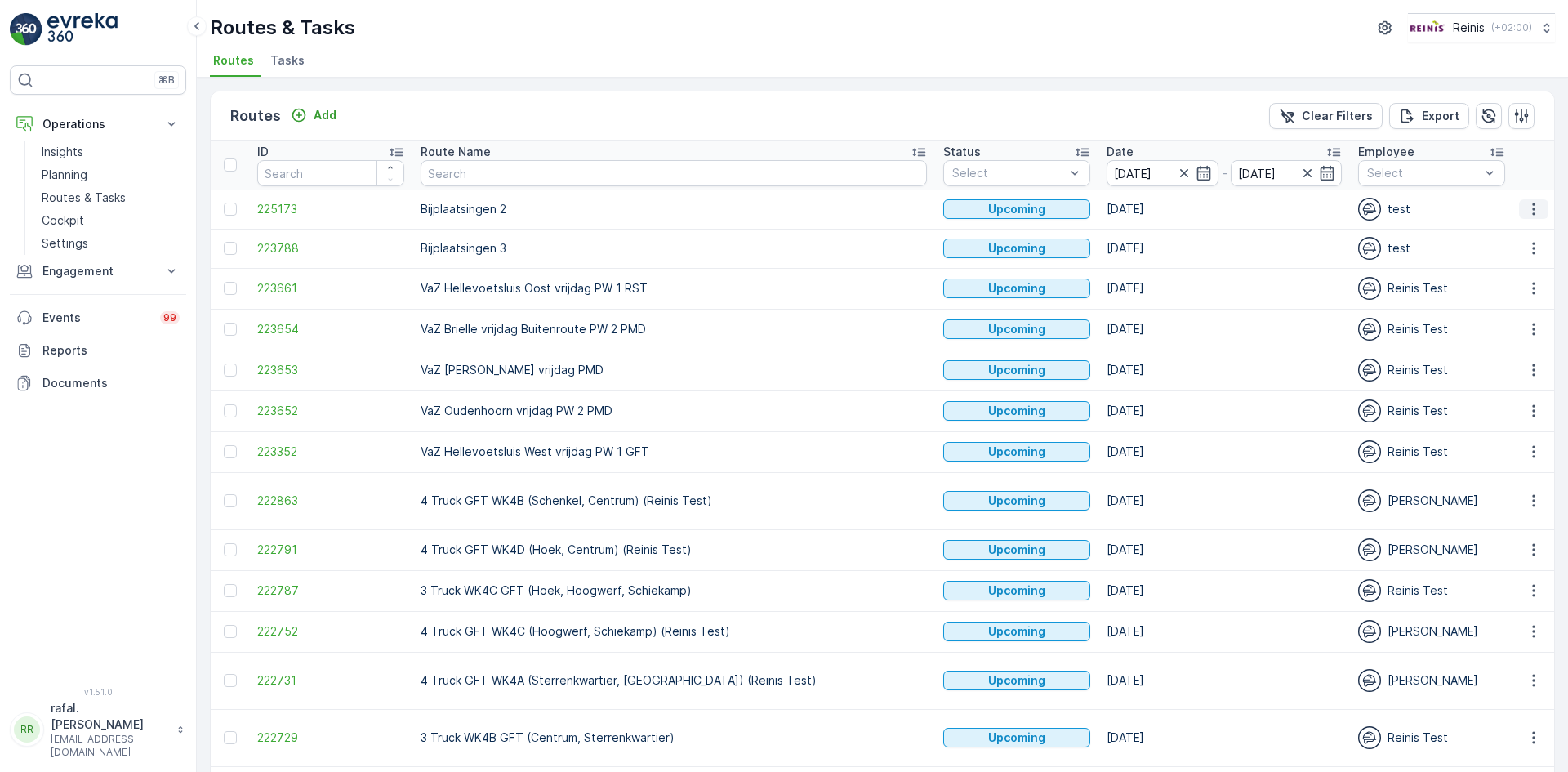
click at [1521, 211] on button "button" at bounding box center [1535, 209] width 29 height 20
click at [1497, 319] on span "Change Assignee" at bounding box center [1495, 325] width 95 height 17
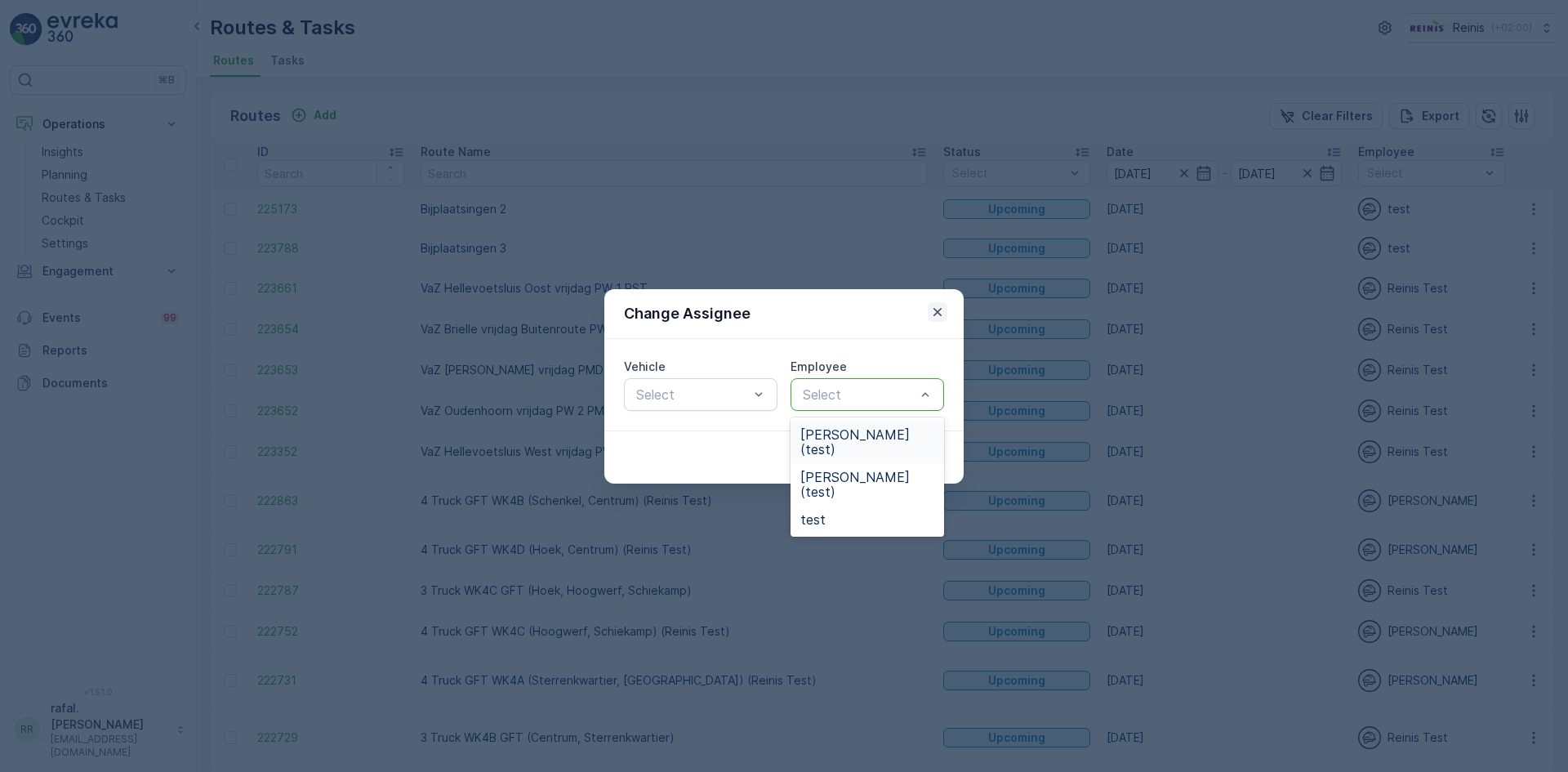
click at [931, 306] on icon "button" at bounding box center [938, 312] width 17 height 17
